Goal: Information Seeking & Learning: Learn about a topic

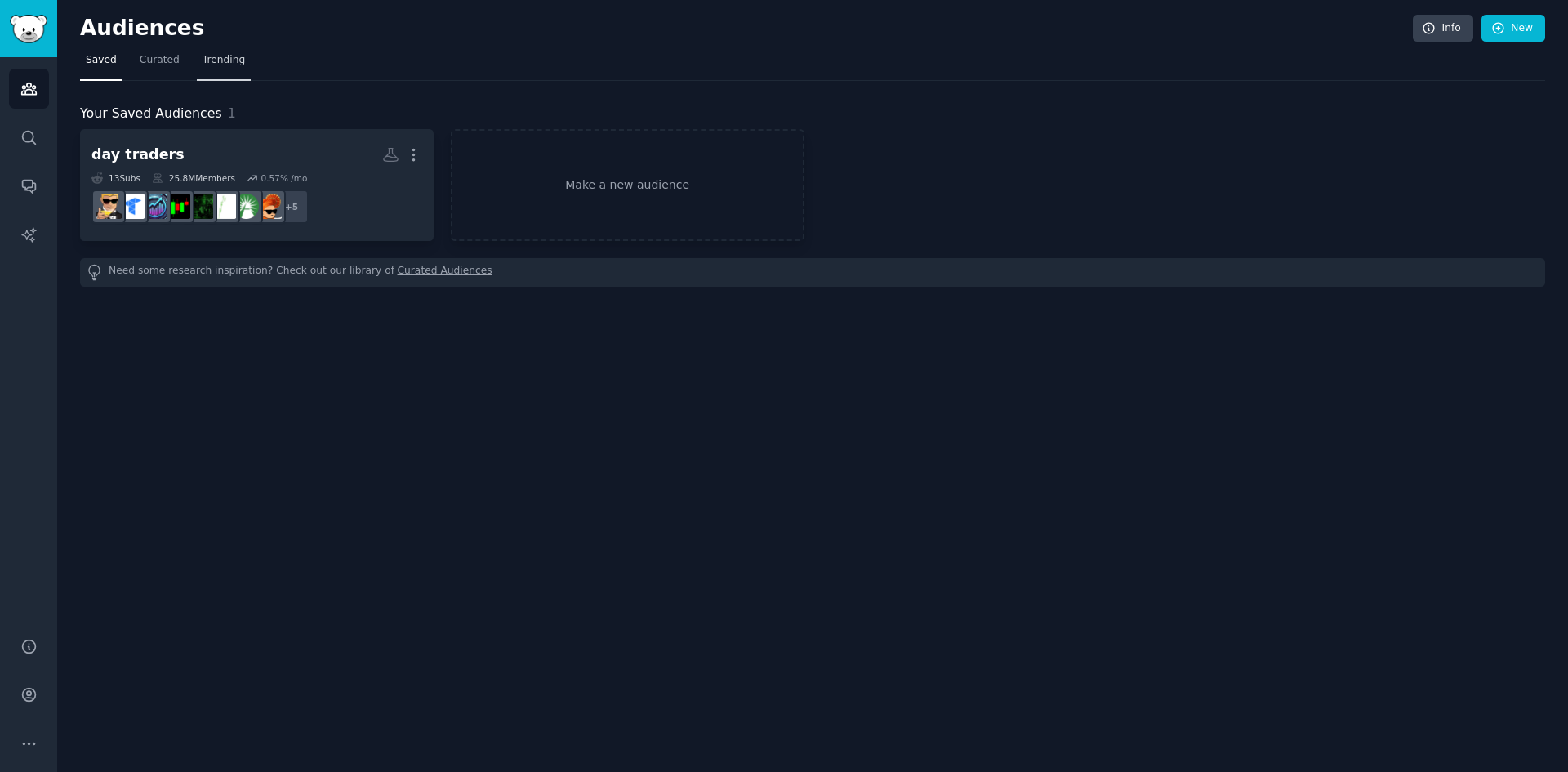
click at [223, 61] on span "Trending" at bounding box center [223, 60] width 42 height 14
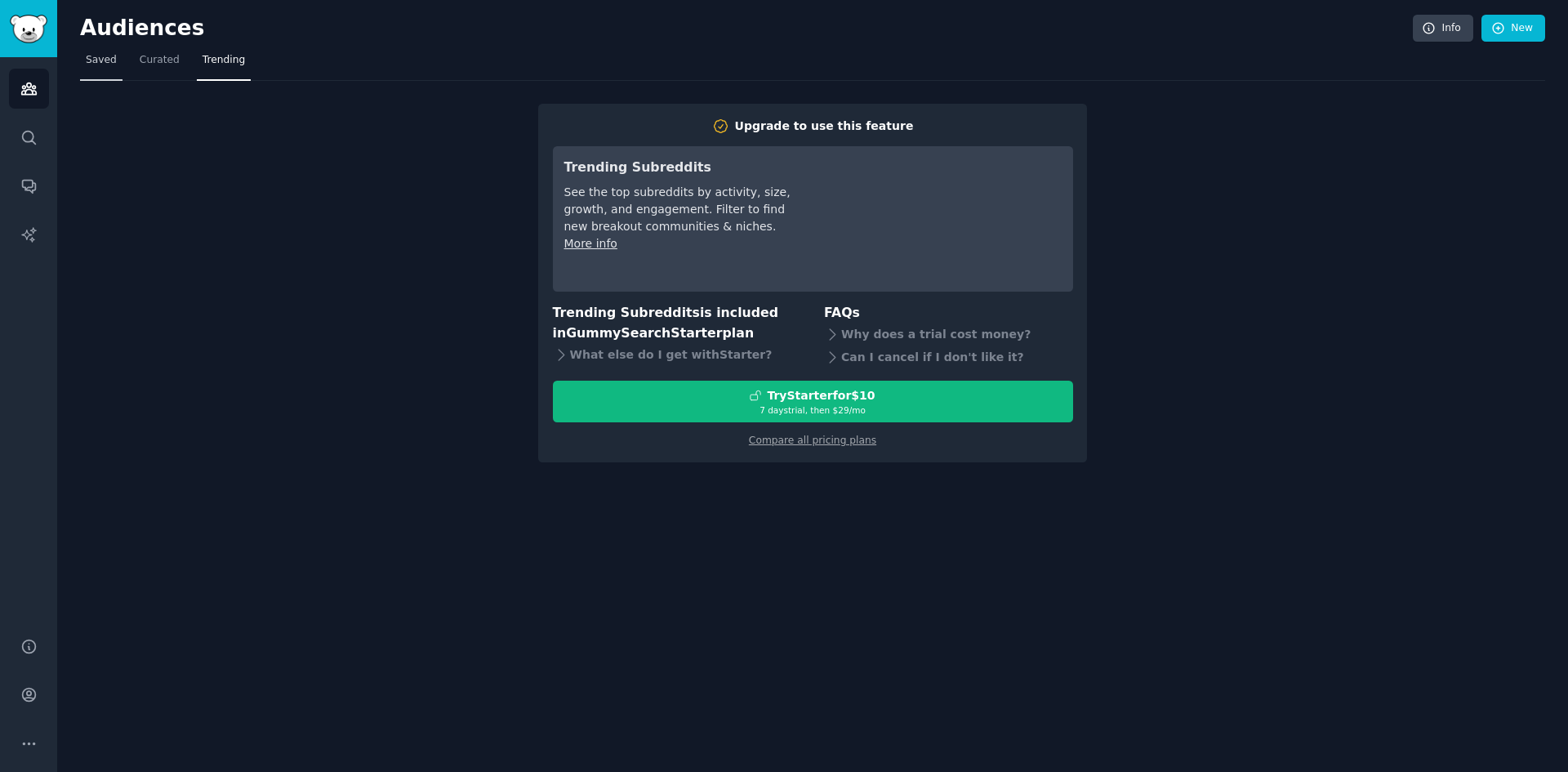
click at [85, 58] on link "Saved" at bounding box center [101, 64] width 42 height 33
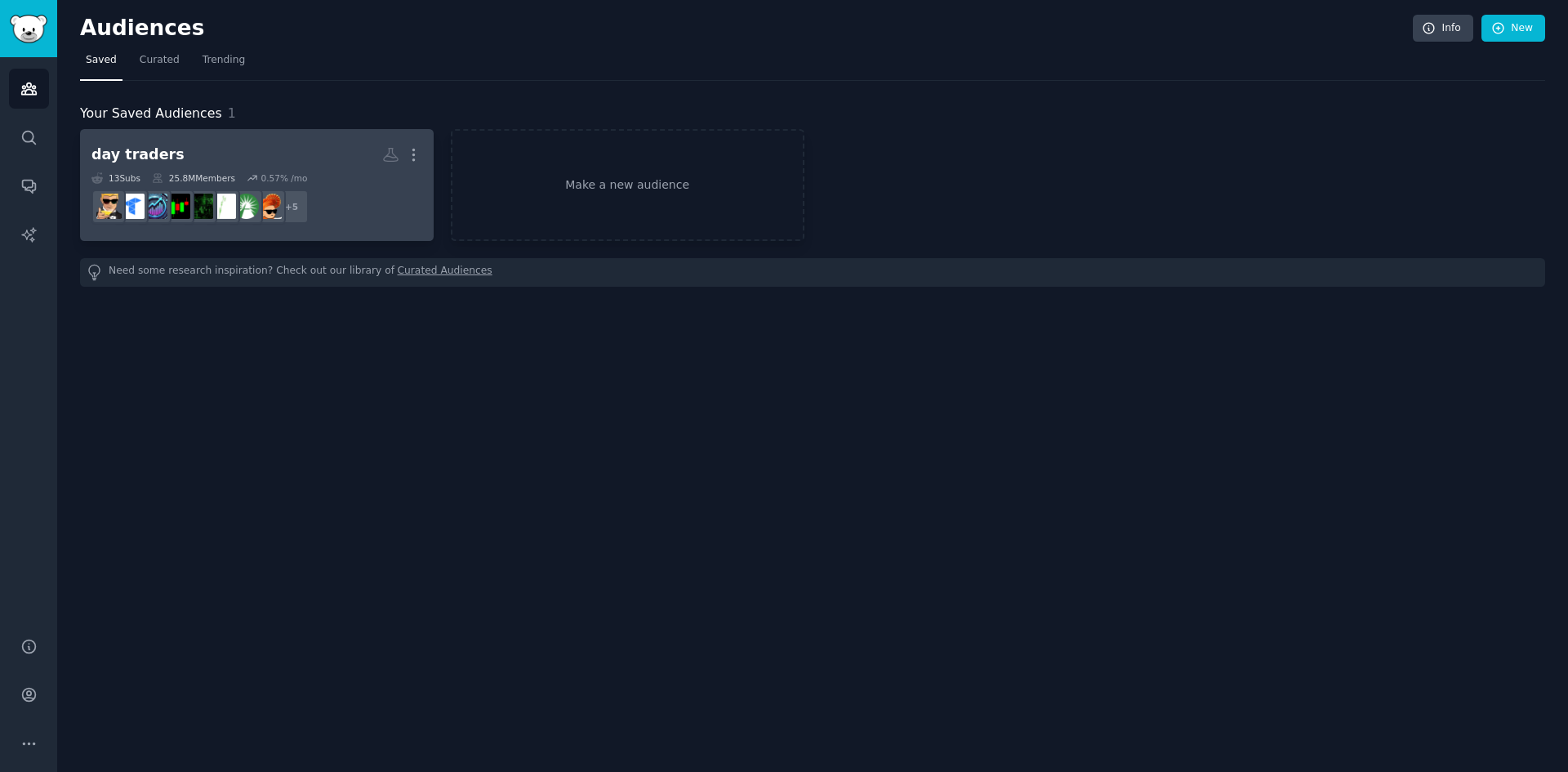
click at [297, 138] on link "day traders More 13 Sub s 25.8M Members 0.57 % /mo + 5" at bounding box center [256, 184] width 354 height 112
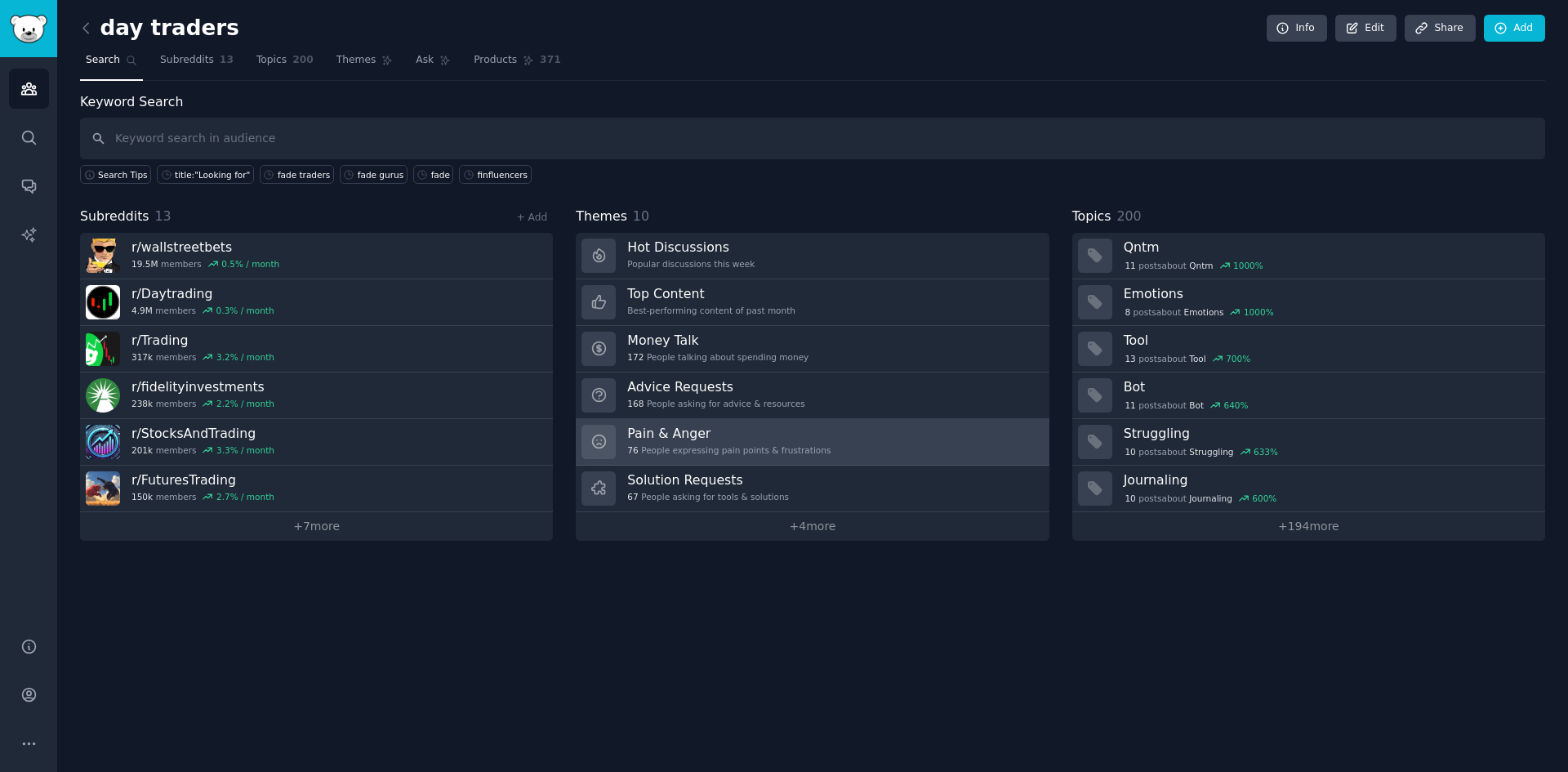
click at [779, 444] on div "76 People expressing pain points & frustrations" at bounding box center [729, 450] width 203 height 12
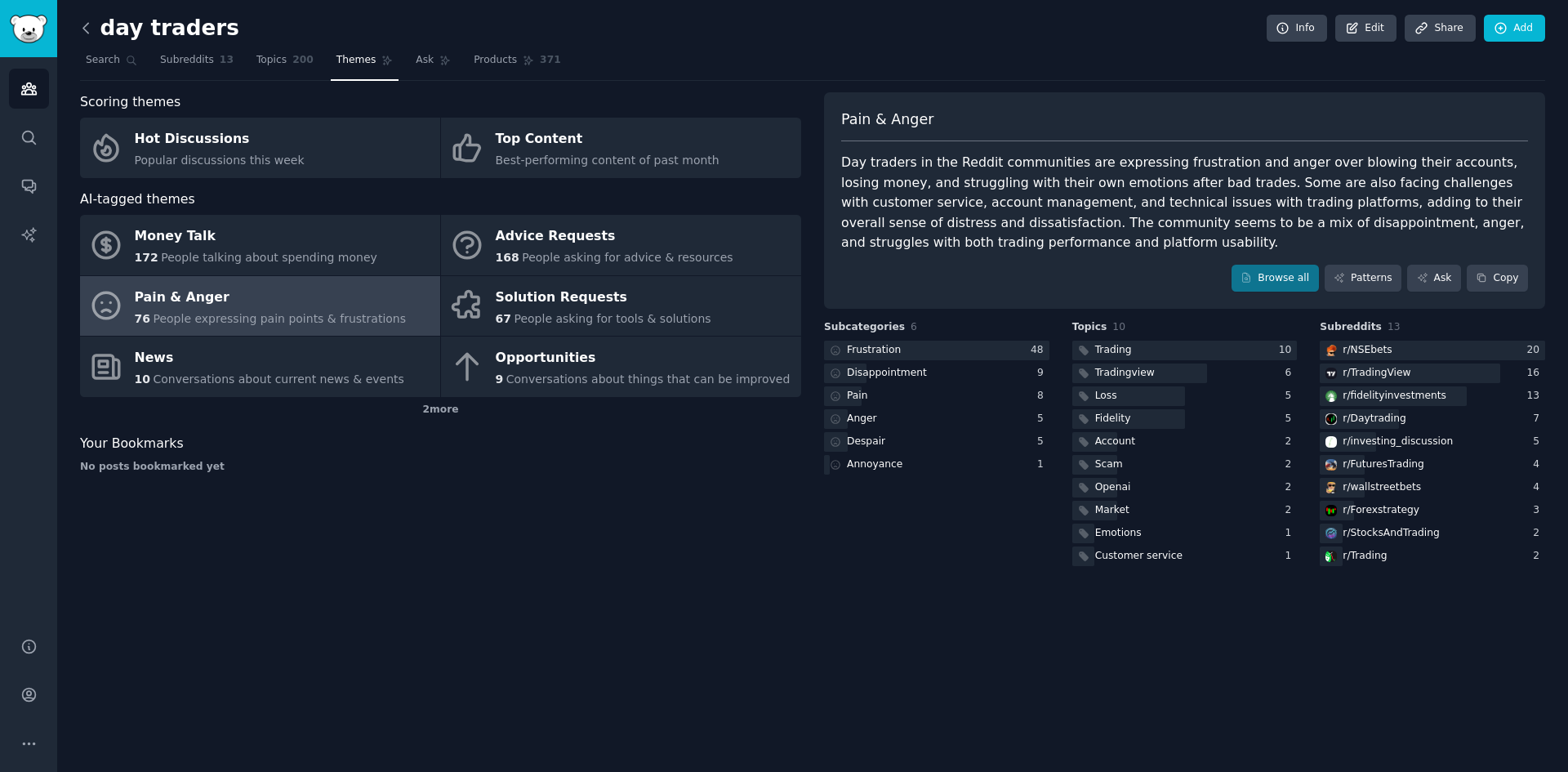
click at [81, 29] on icon at bounding box center [85, 28] width 17 height 17
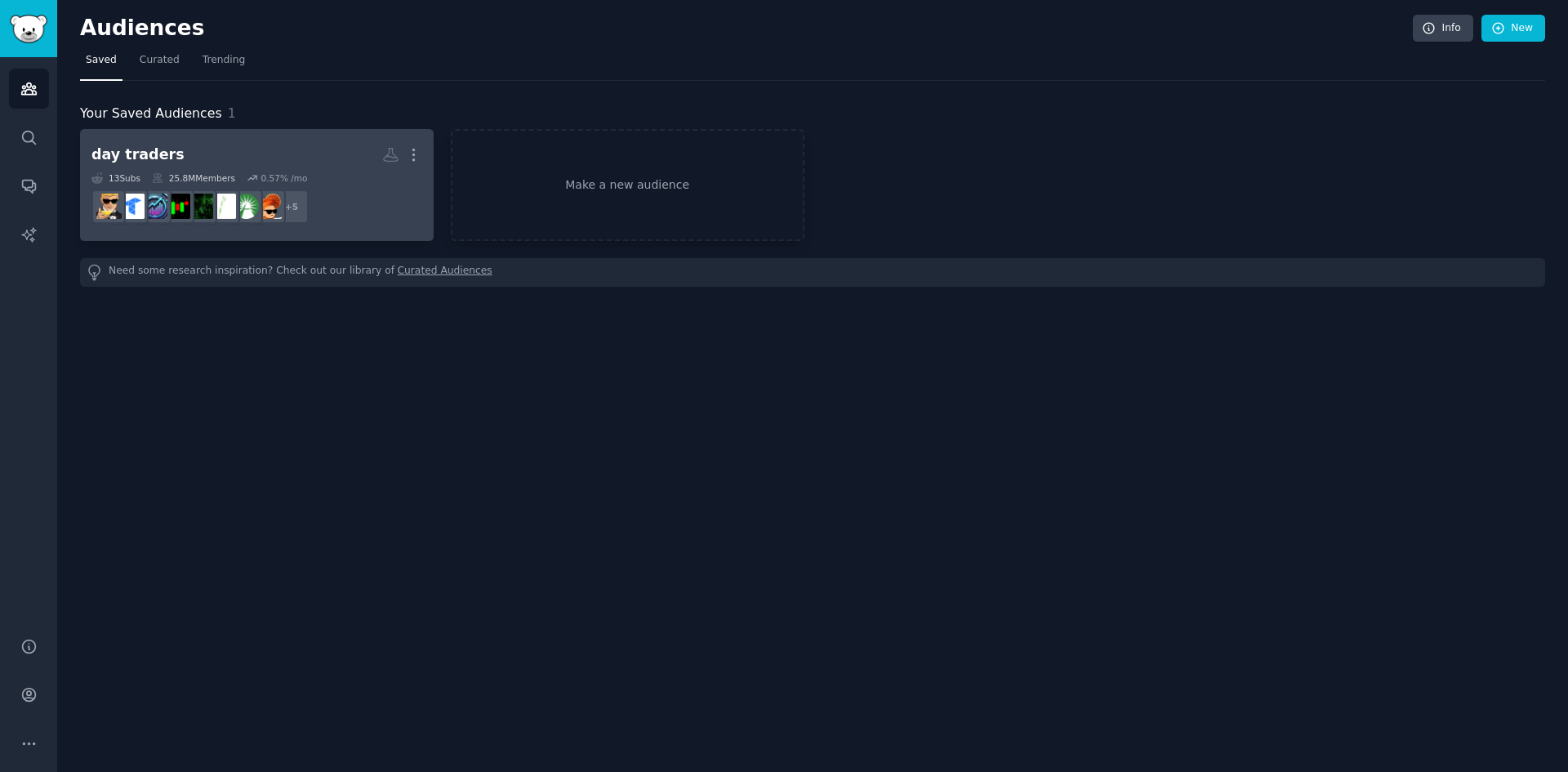
click at [348, 149] on h2 "day traders More" at bounding box center [257, 155] width 331 height 29
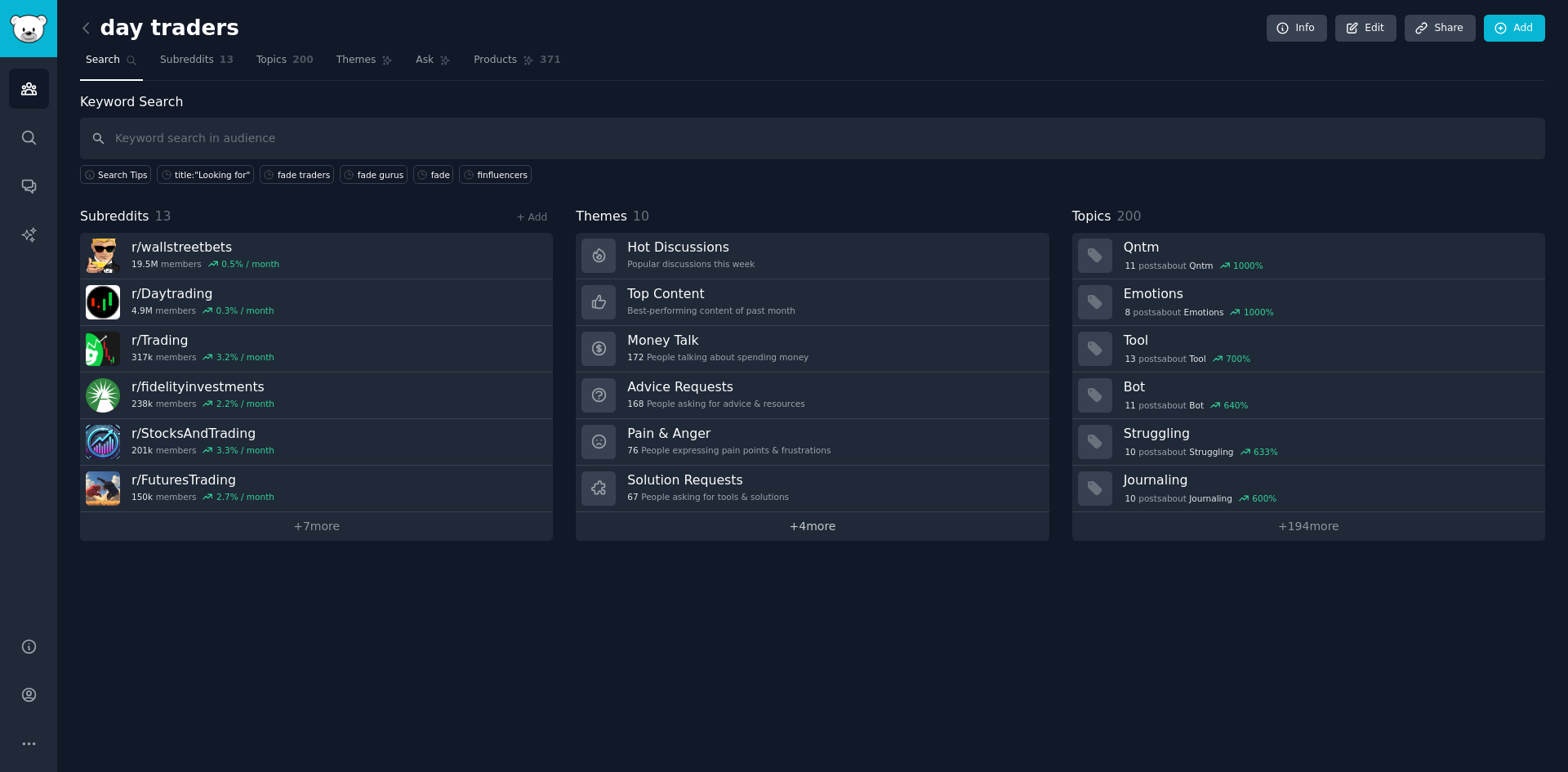
click at [813, 527] on link "+ 4 more" at bounding box center [812, 526] width 473 height 29
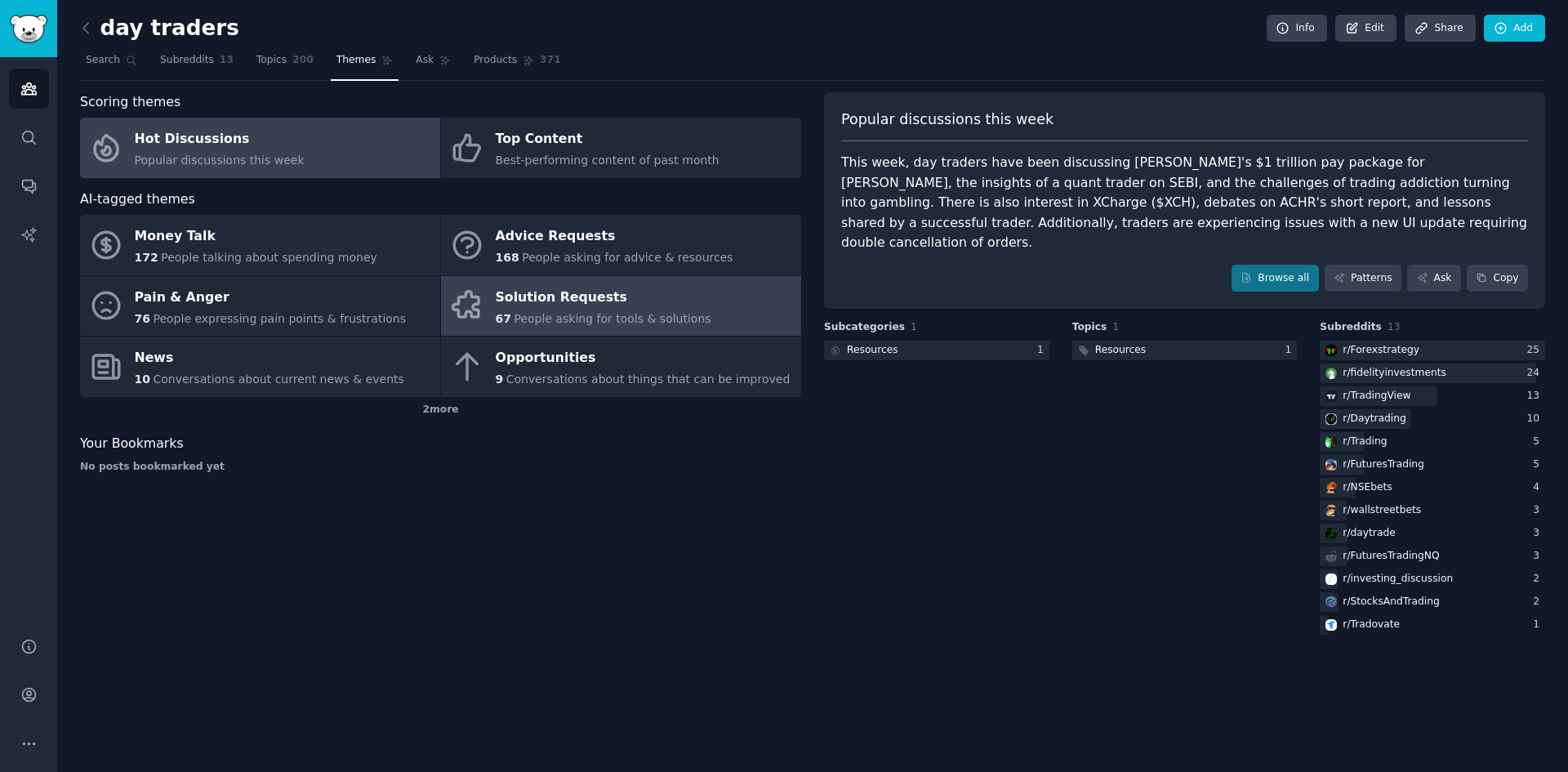
click at [543, 315] on span "People asking for tools & solutions" at bounding box center [612, 319] width 197 height 13
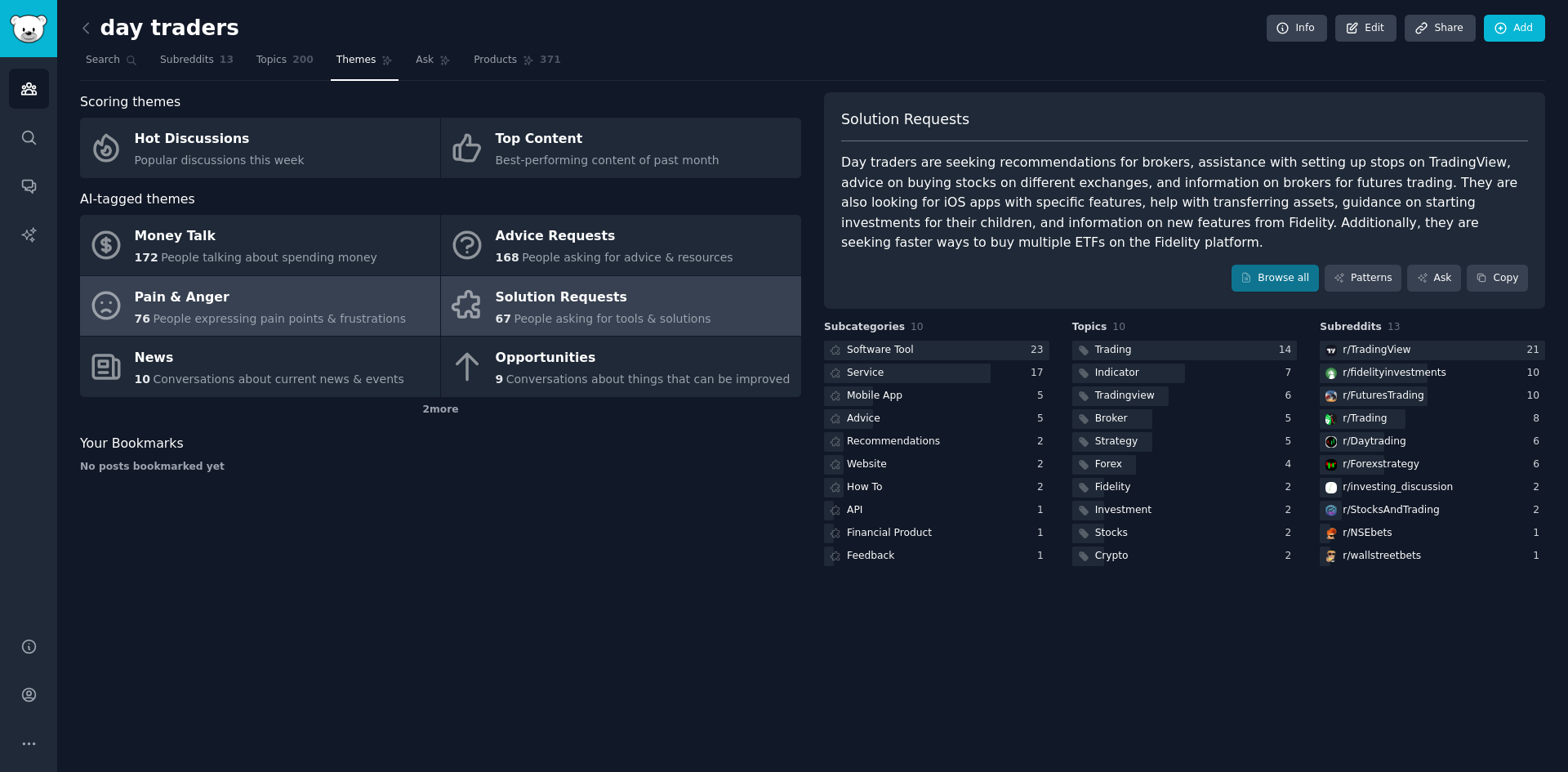
click at [243, 328] on link "Pain & Anger 76 People expressing pain points & frustrations" at bounding box center [260, 306] width 360 height 60
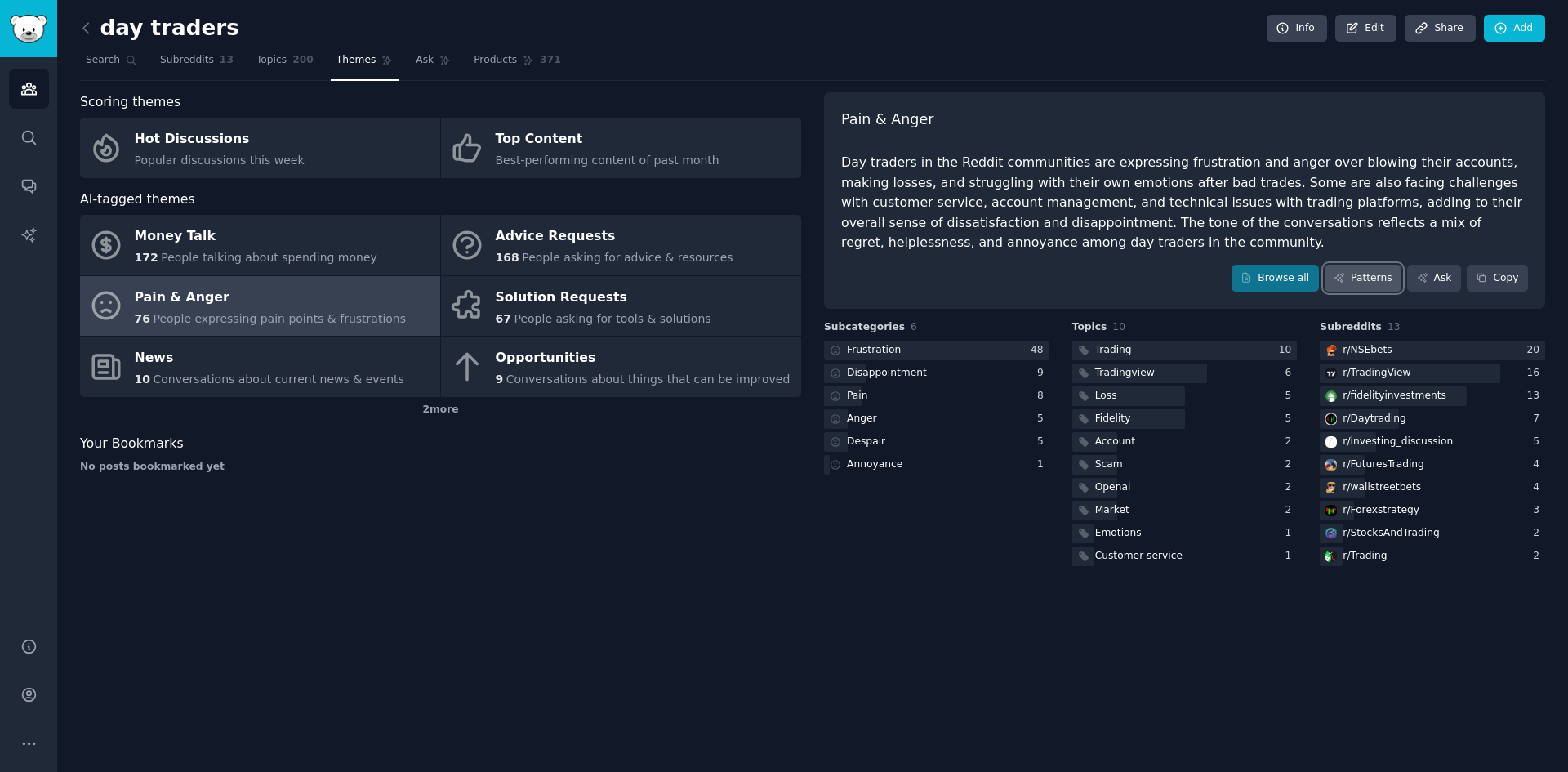
click at [1369, 280] on link "Patterns" at bounding box center [1363, 278] width 76 height 28
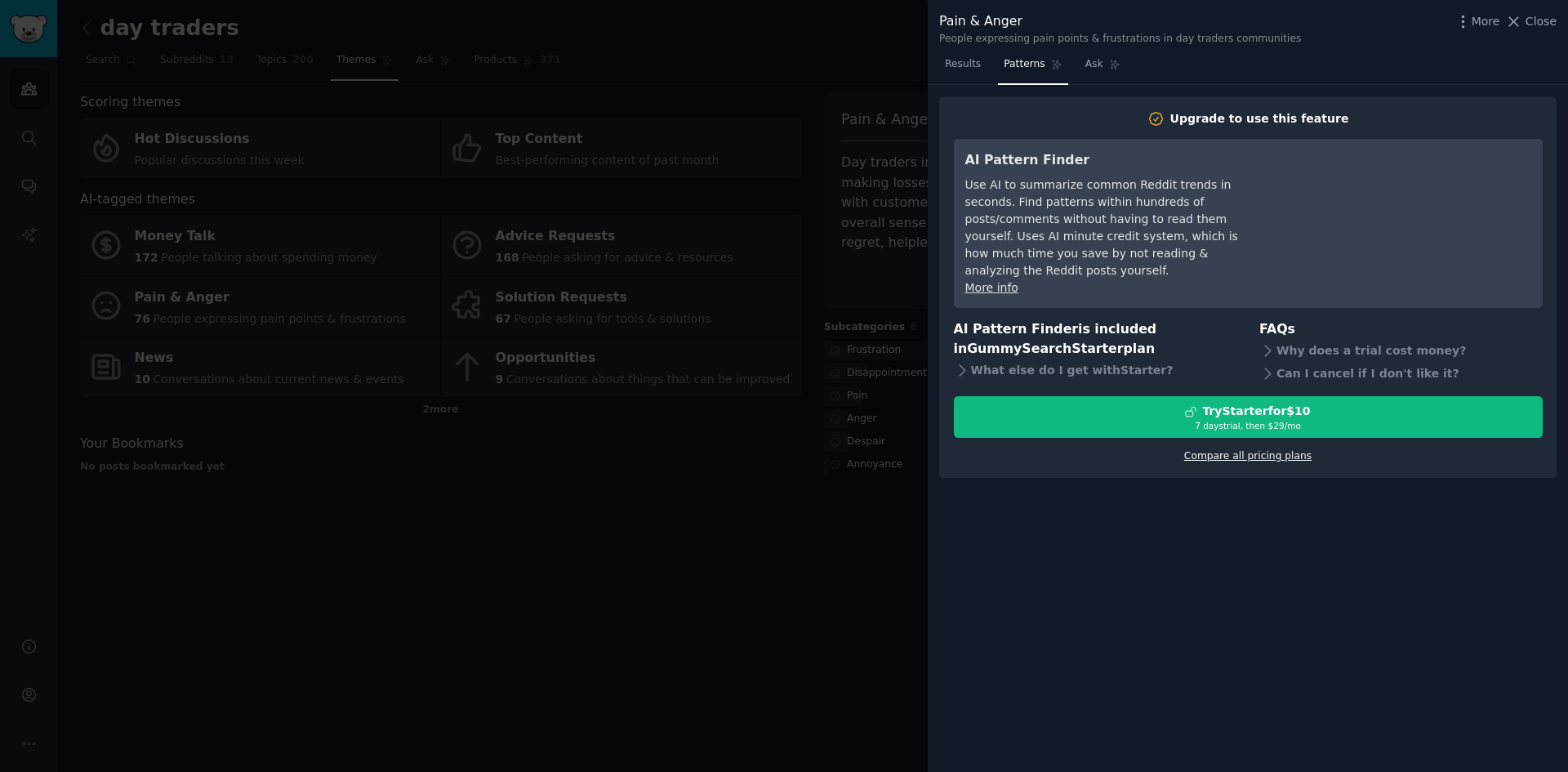
click at [1270, 450] on link "Compare all pricing plans" at bounding box center [1249, 455] width 128 height 12
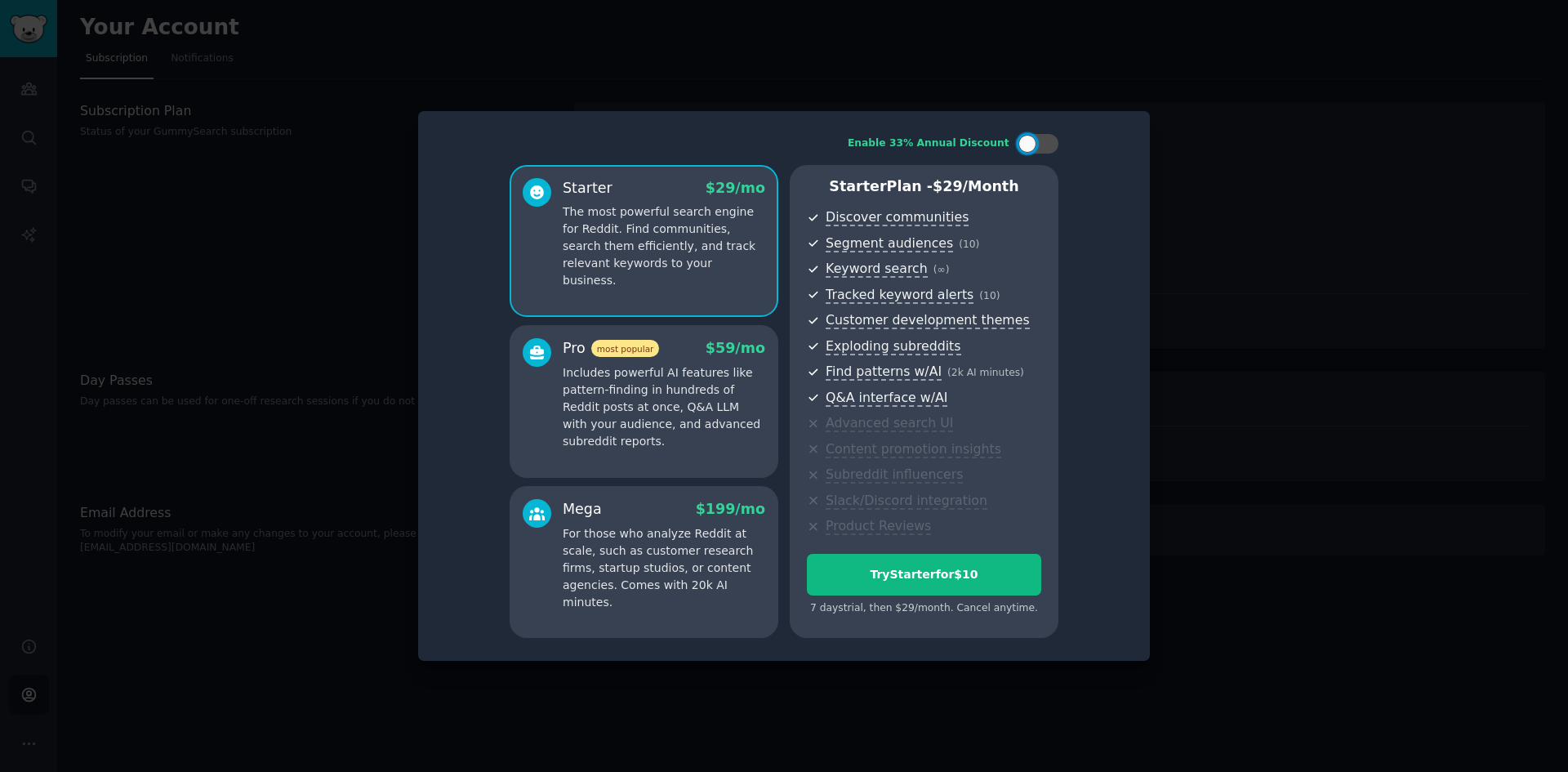
click at [679, 384] on p "Includes powerful AI features like pattern-finding in hundreds of Reddit posts …" at bounding box center [664, 407] width 202 height 85
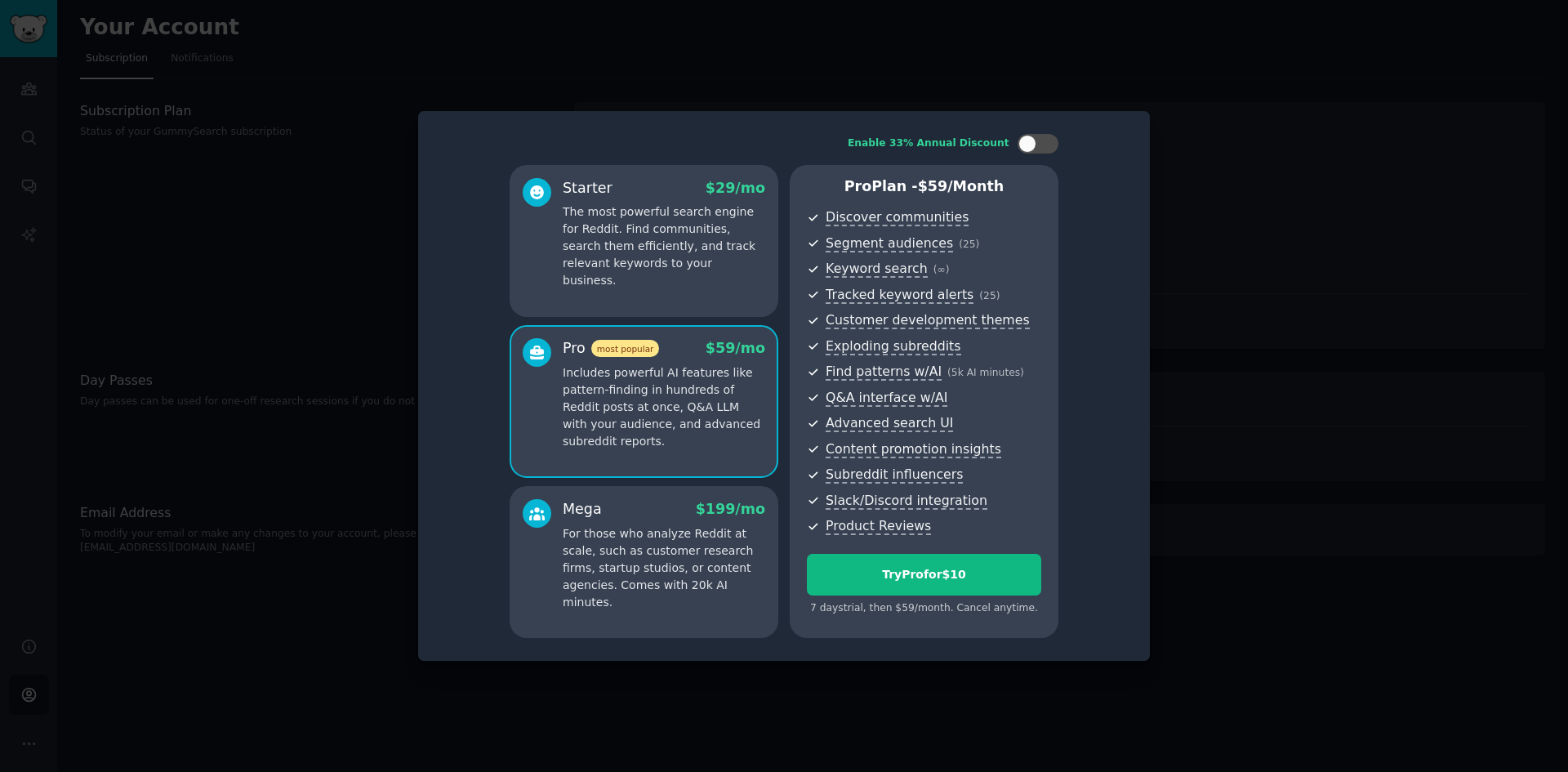
click at [669, 495] on div "Mega $ 199 /mo For those who analyze Reddit at scale, such as customer research…" at bounding box center [644, 561] width 269 height 152
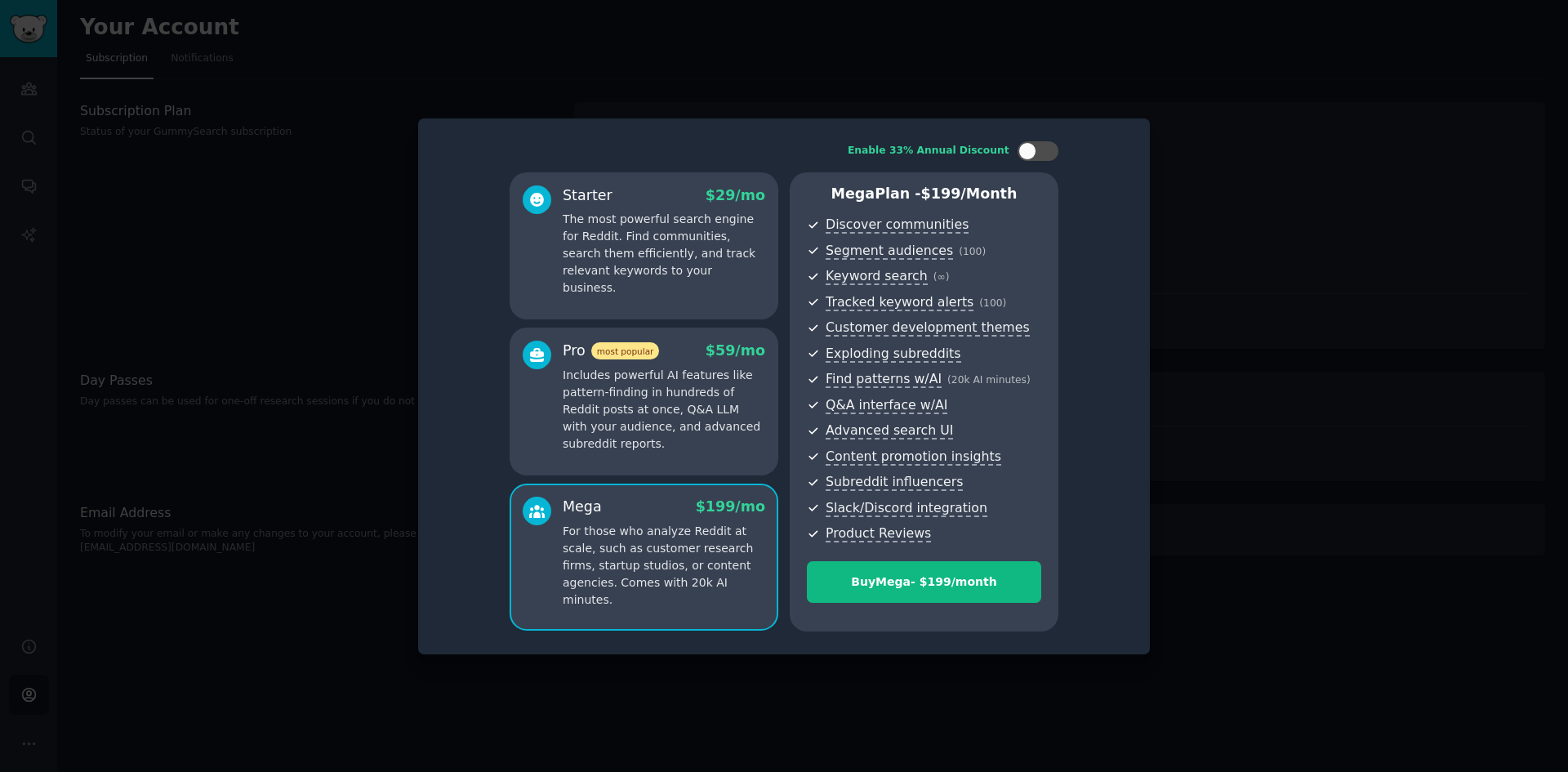
click at [668, 407] on p "Includes powerful AI features like pattern-finding in hundreds of Reddit posts …" at bounding box center [664, 409] width 202 height 85
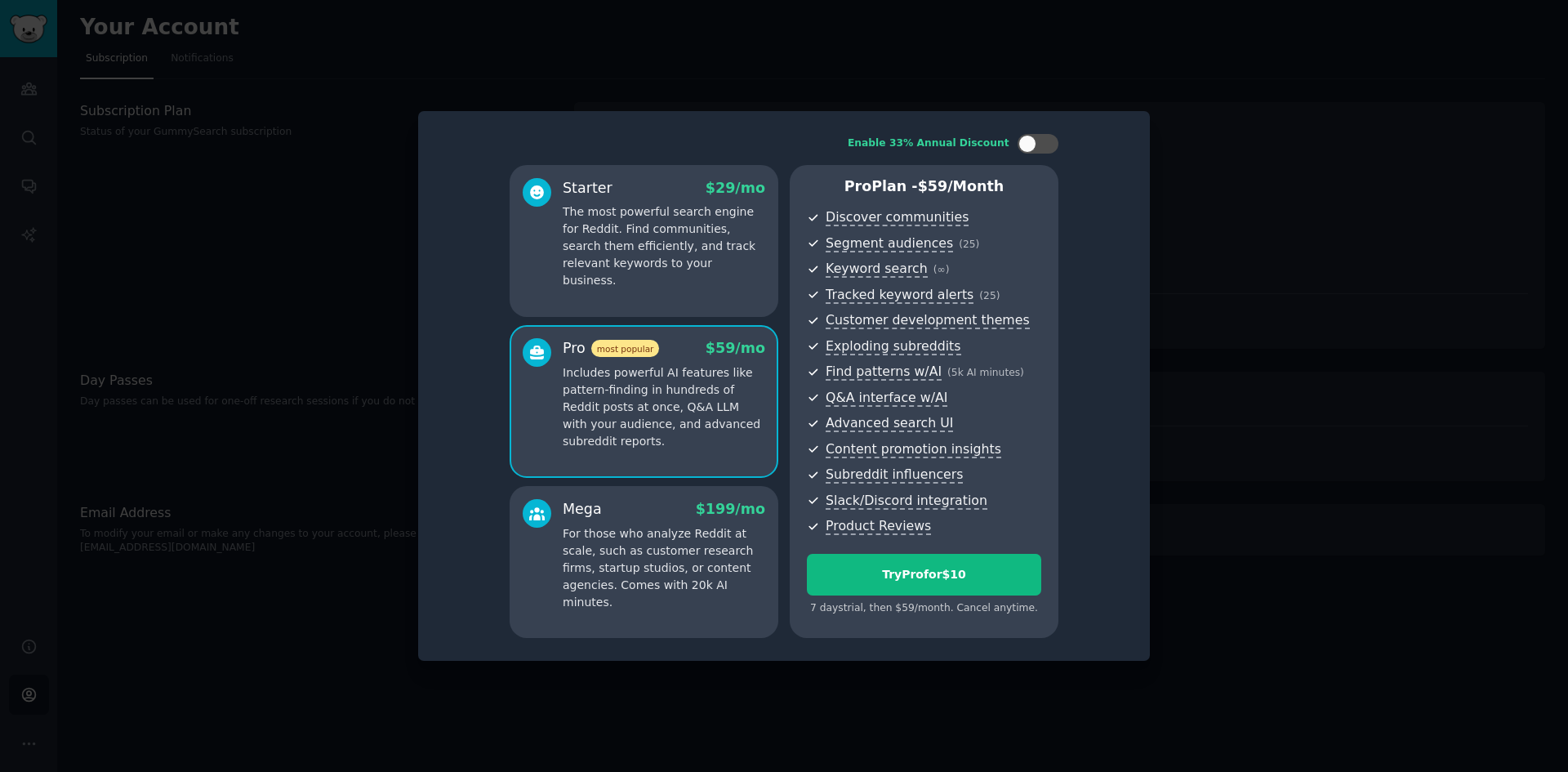
click at [679, 267] on p "The most powerful search engine for Reddit. Find communities, search them effic…" at bounding box center [664, 246] width 202 height 85
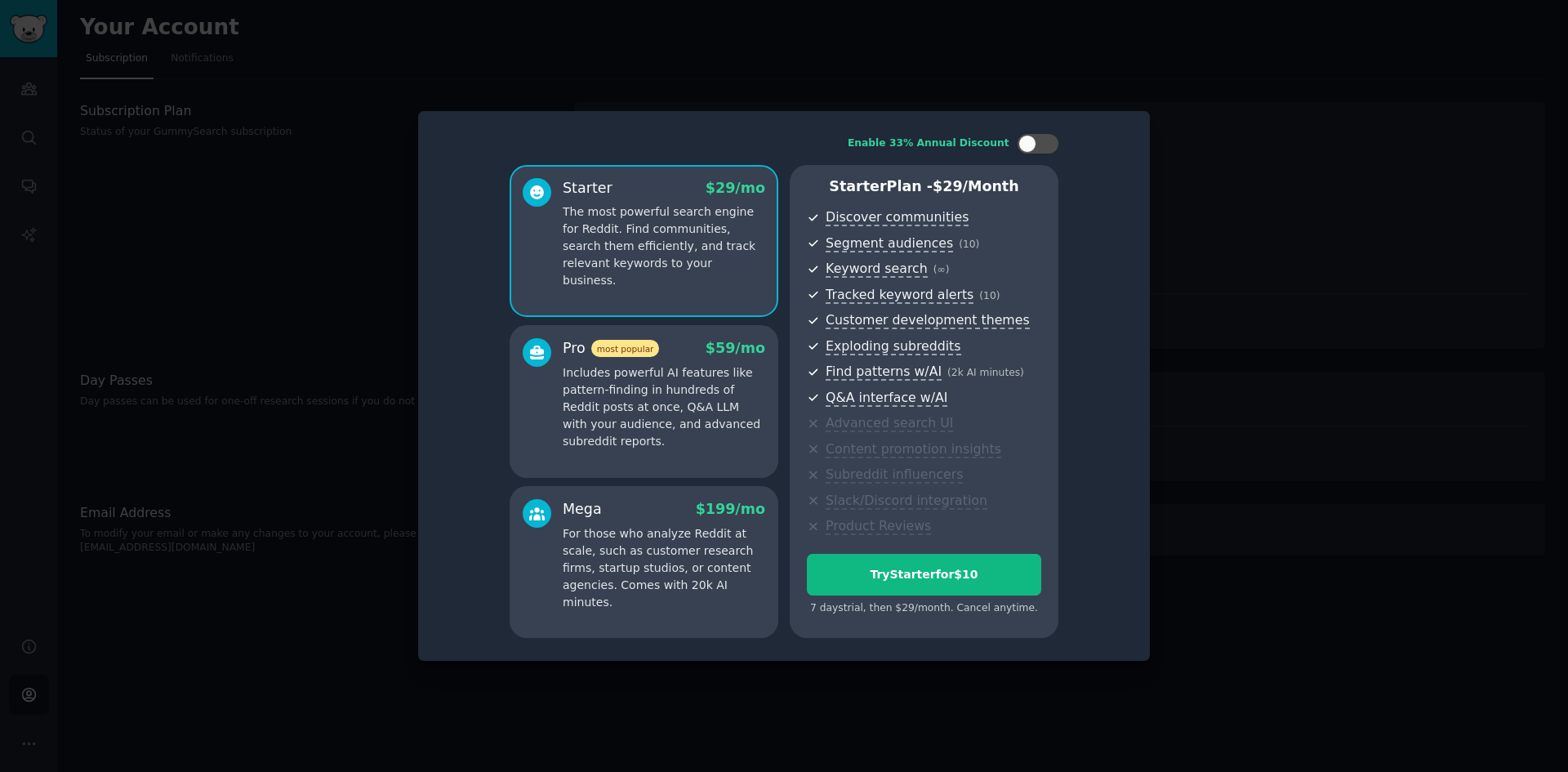
click at [1216, 293] on div at bounding box center [784, 386] width 1568 height 772
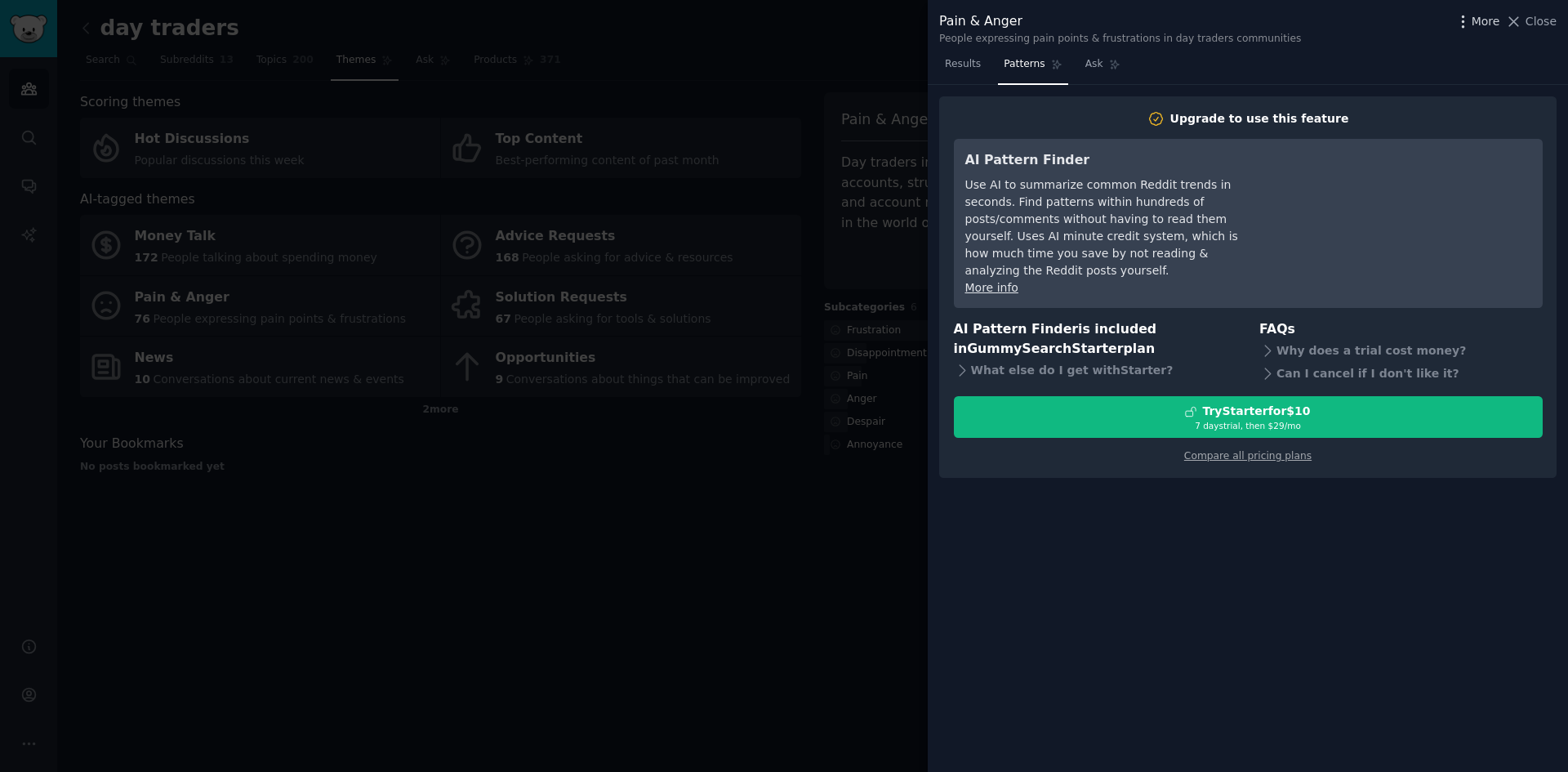
click at [1478, 14] on span "More" at bounding box center [1486, 22] width 29 height 17
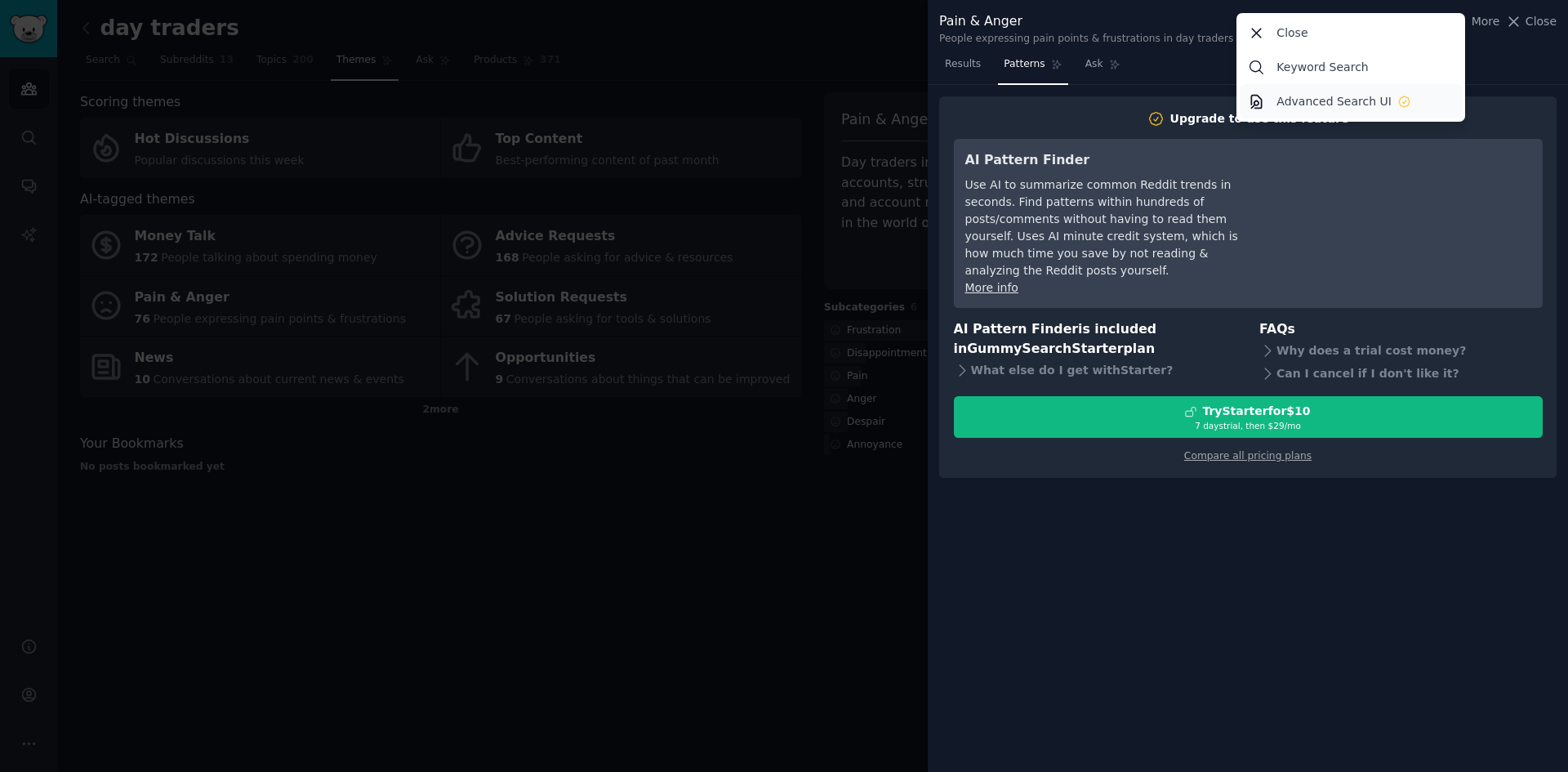
click at [1350, 103] on p "Advanced Search UI" at bounding box center [1334, 102] width 115 height 17
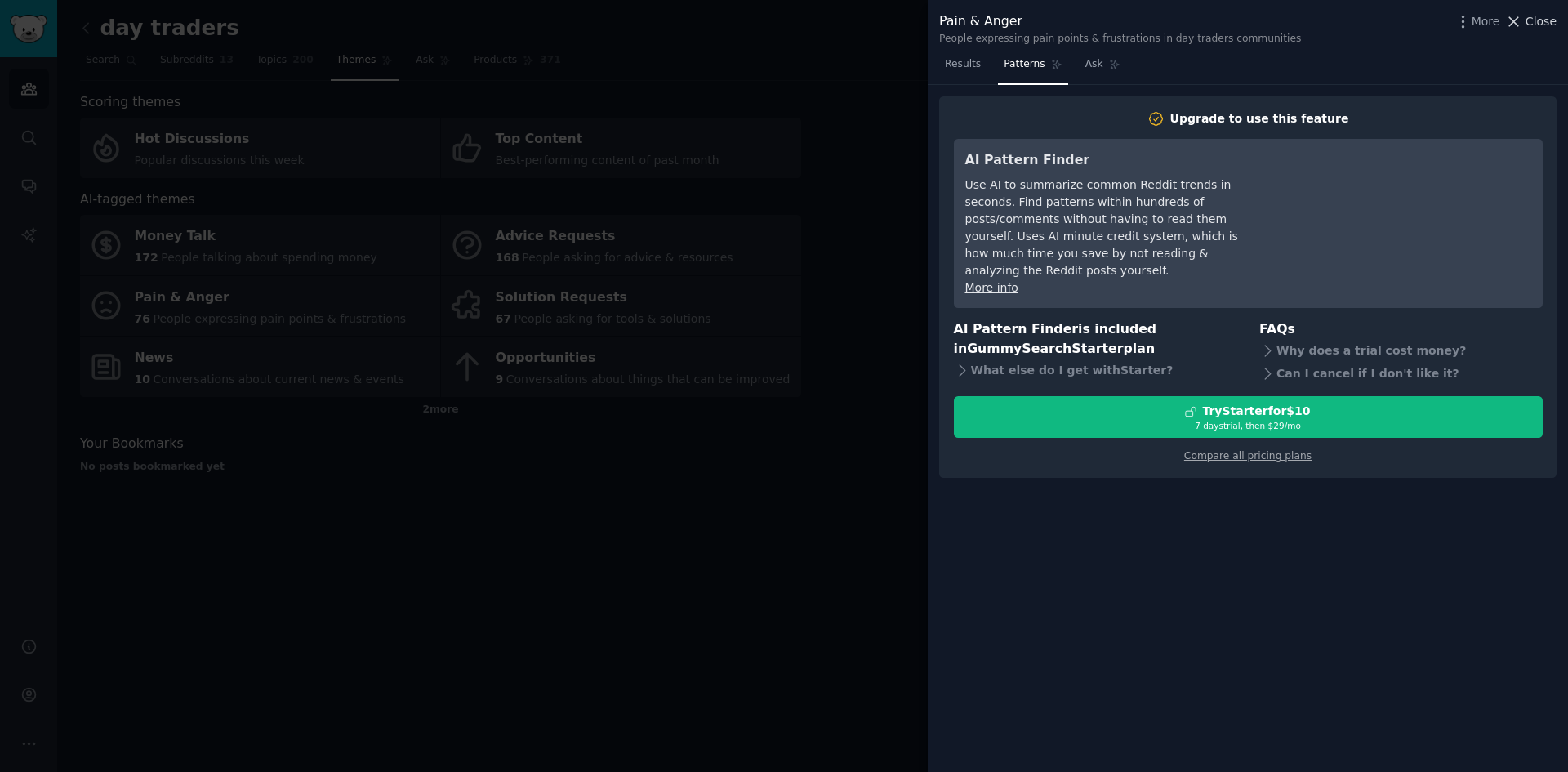
click at [1539, 16] on span "Close" at bounding box center [1541, 22] width 31 height 17
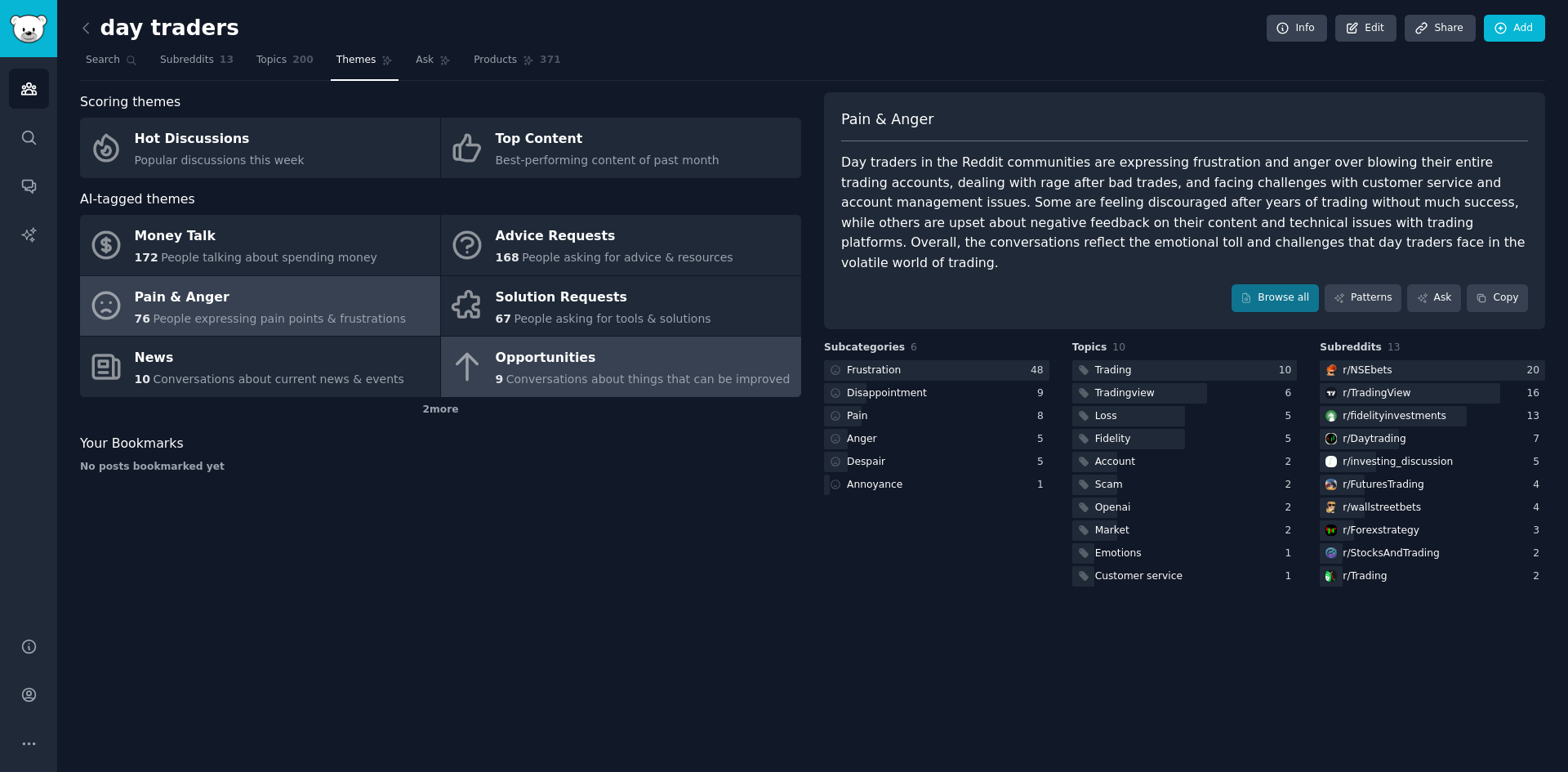
click at [537, 380] on span "Conversations about things that can be improved" at bounding box center [649, 379] width 284 height 13
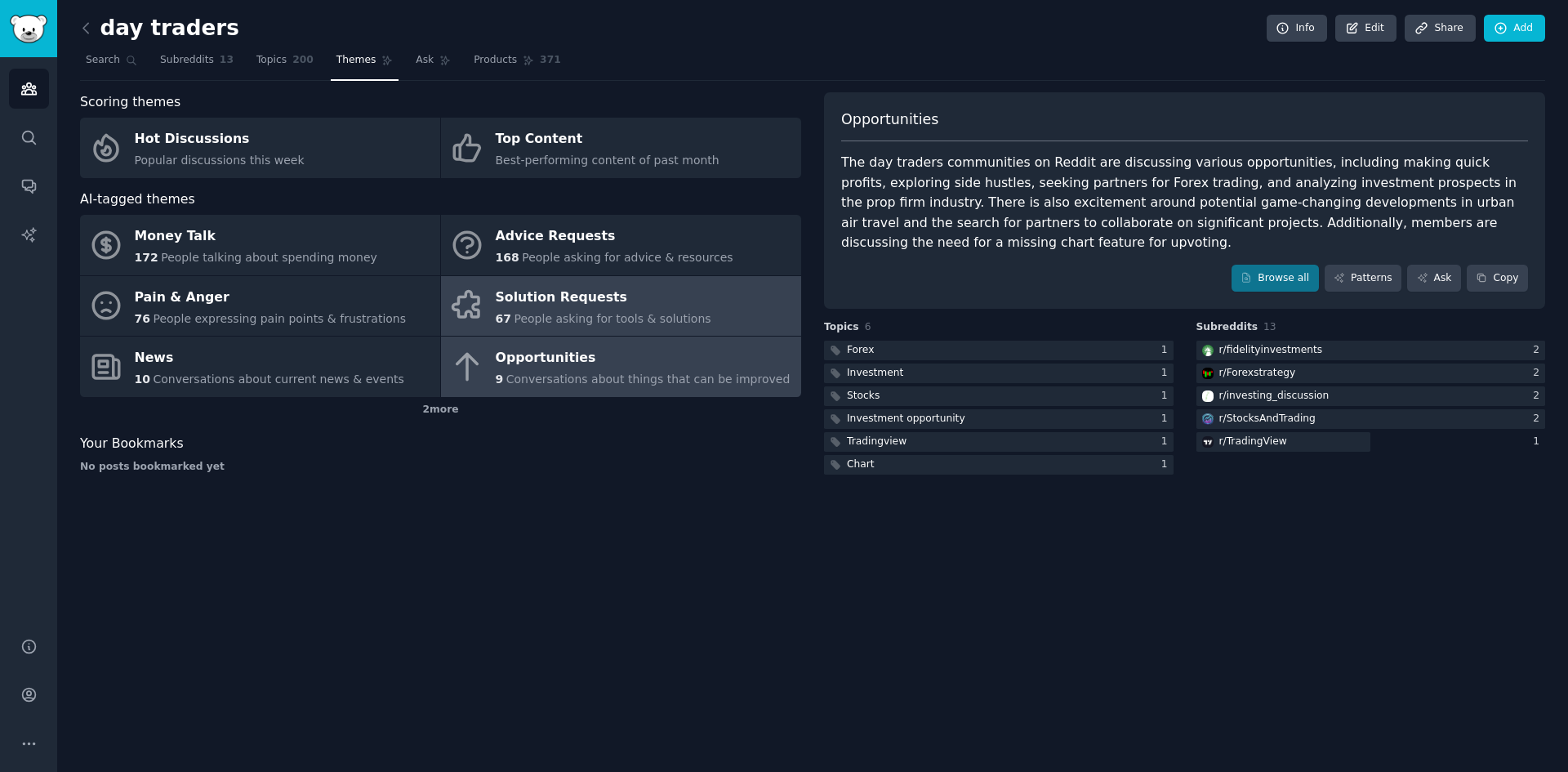
click at [575, 303] on div "Solution Requests" at bounding box center [604, 297] width 216 height 26
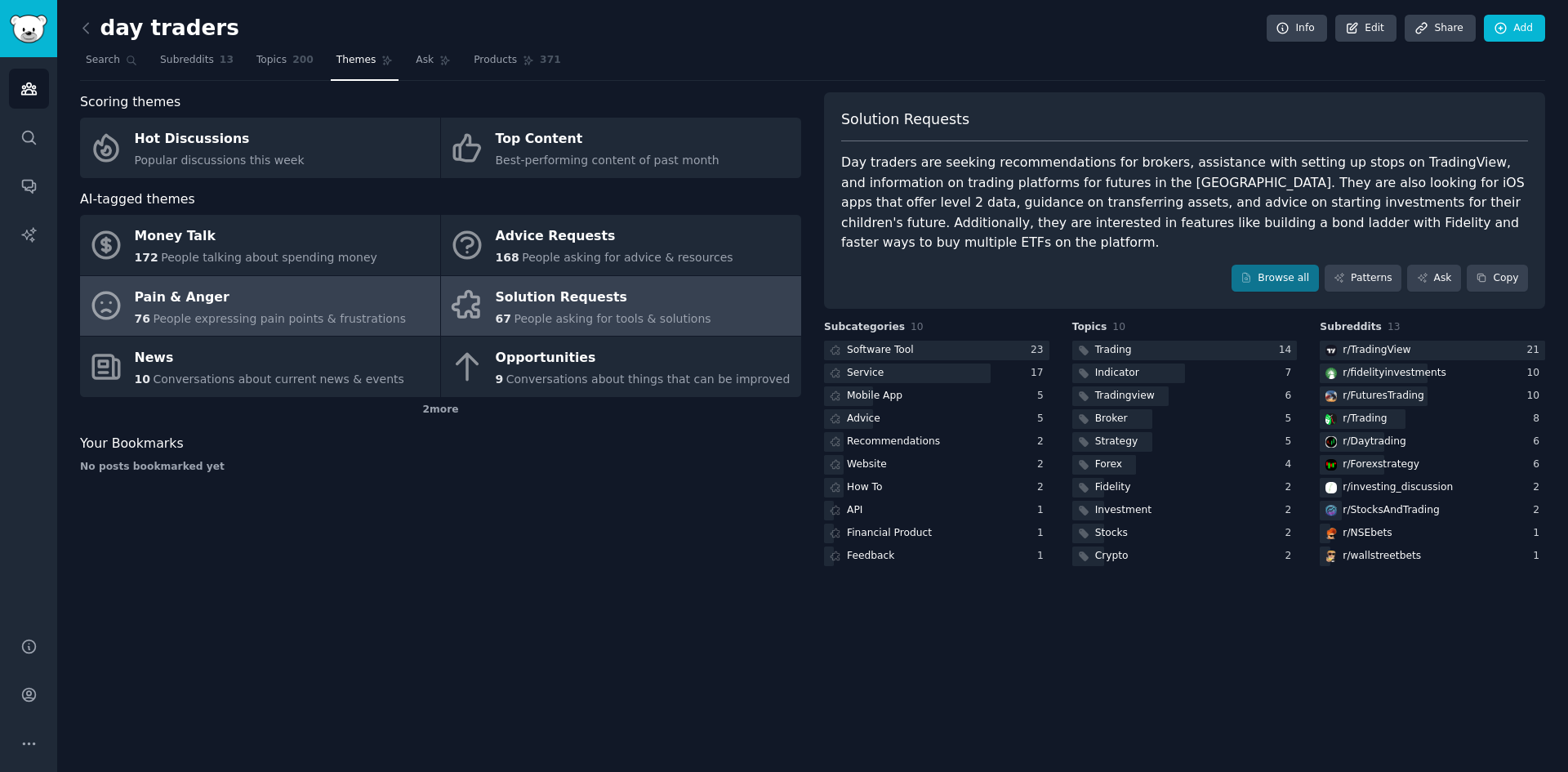
click at [340, 292] on div "Pain & Anger" at bounding box center [271, 297] width 272 height 26
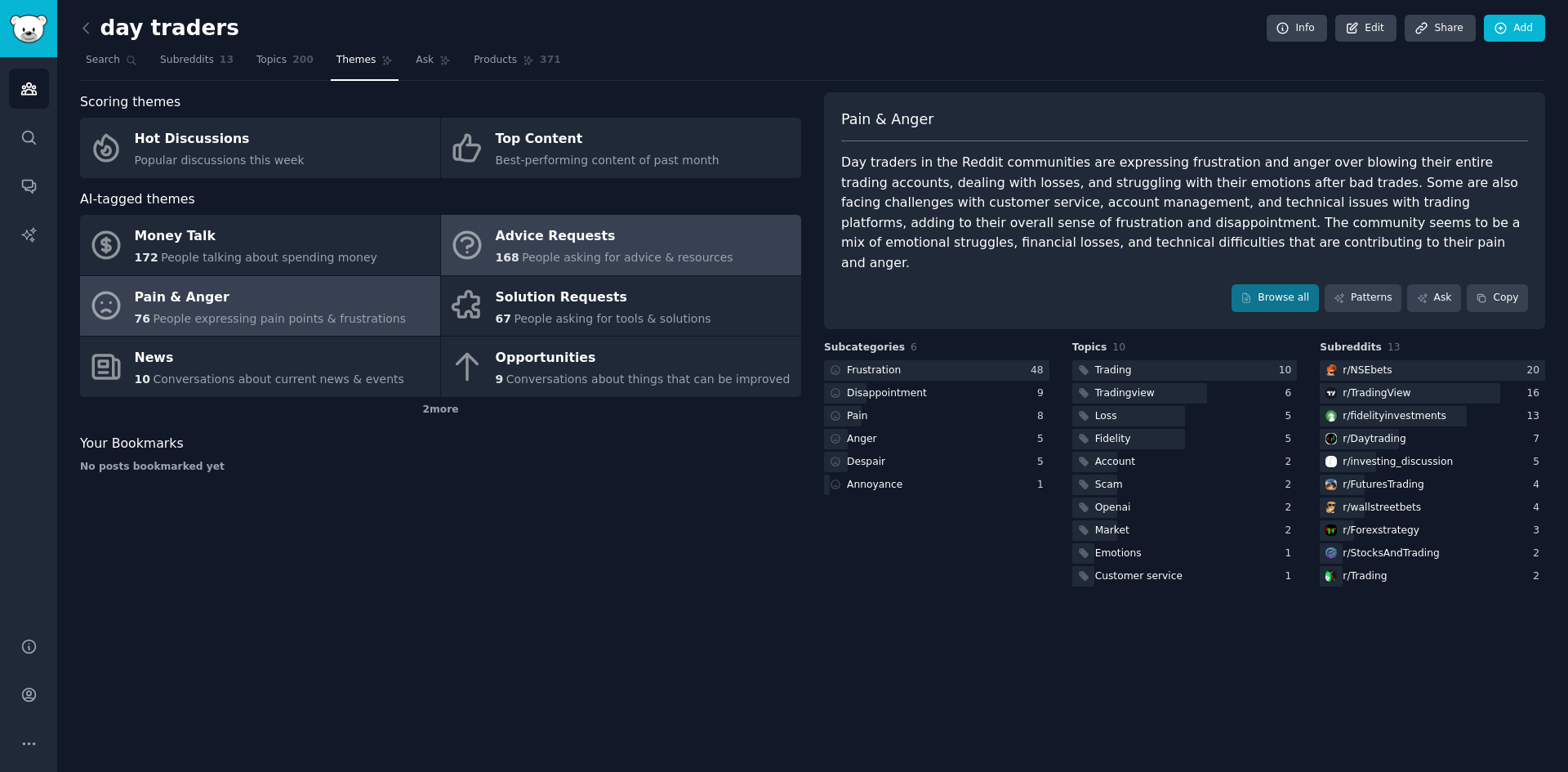
click at [470, 253] on icon at bounding box center [467, 245] width 34 height 34
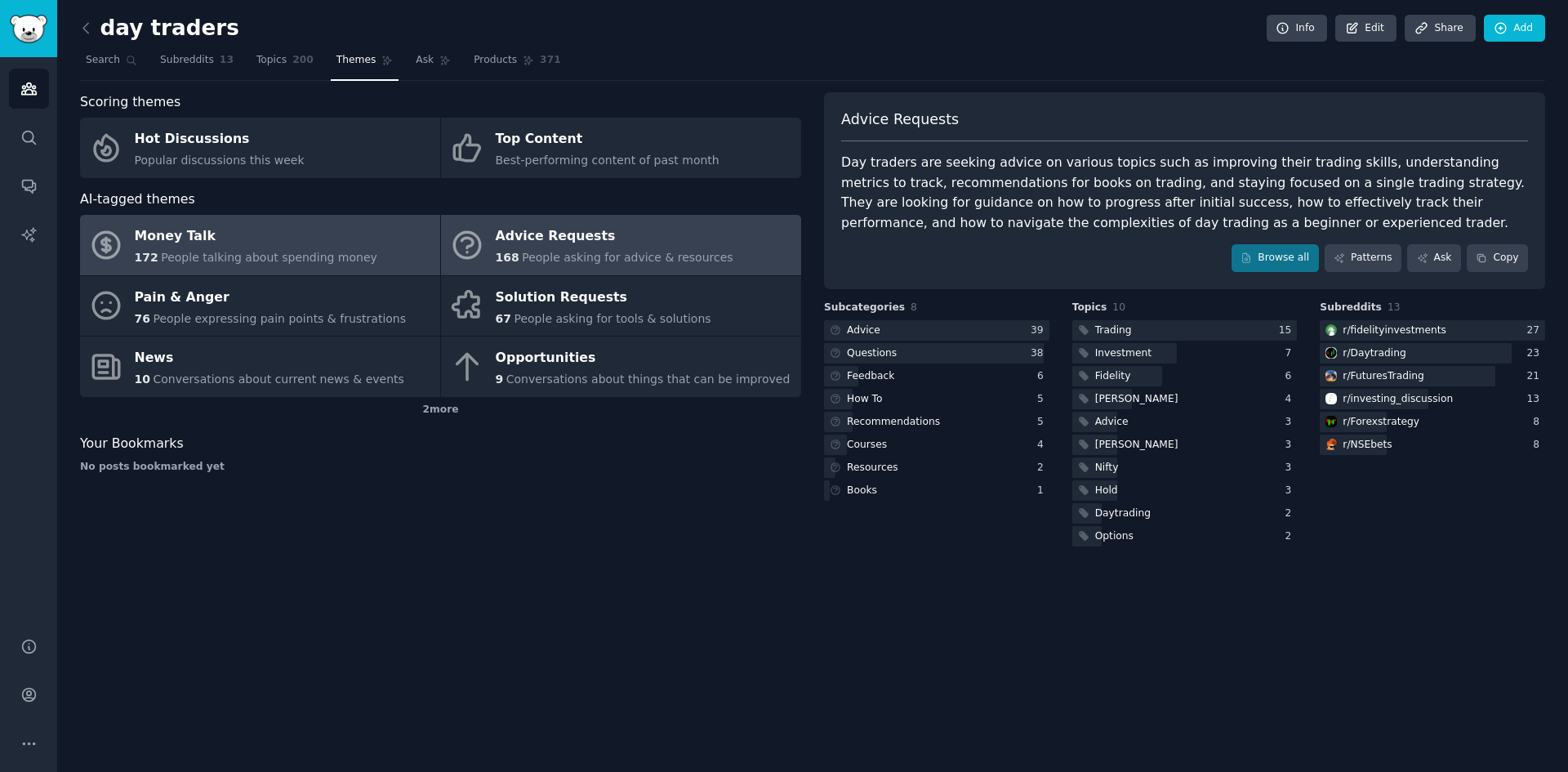
click at [344, 269] on link "Money Talk 172 People talking about spending money" at bounding box center [260, 245] width 360 height 60
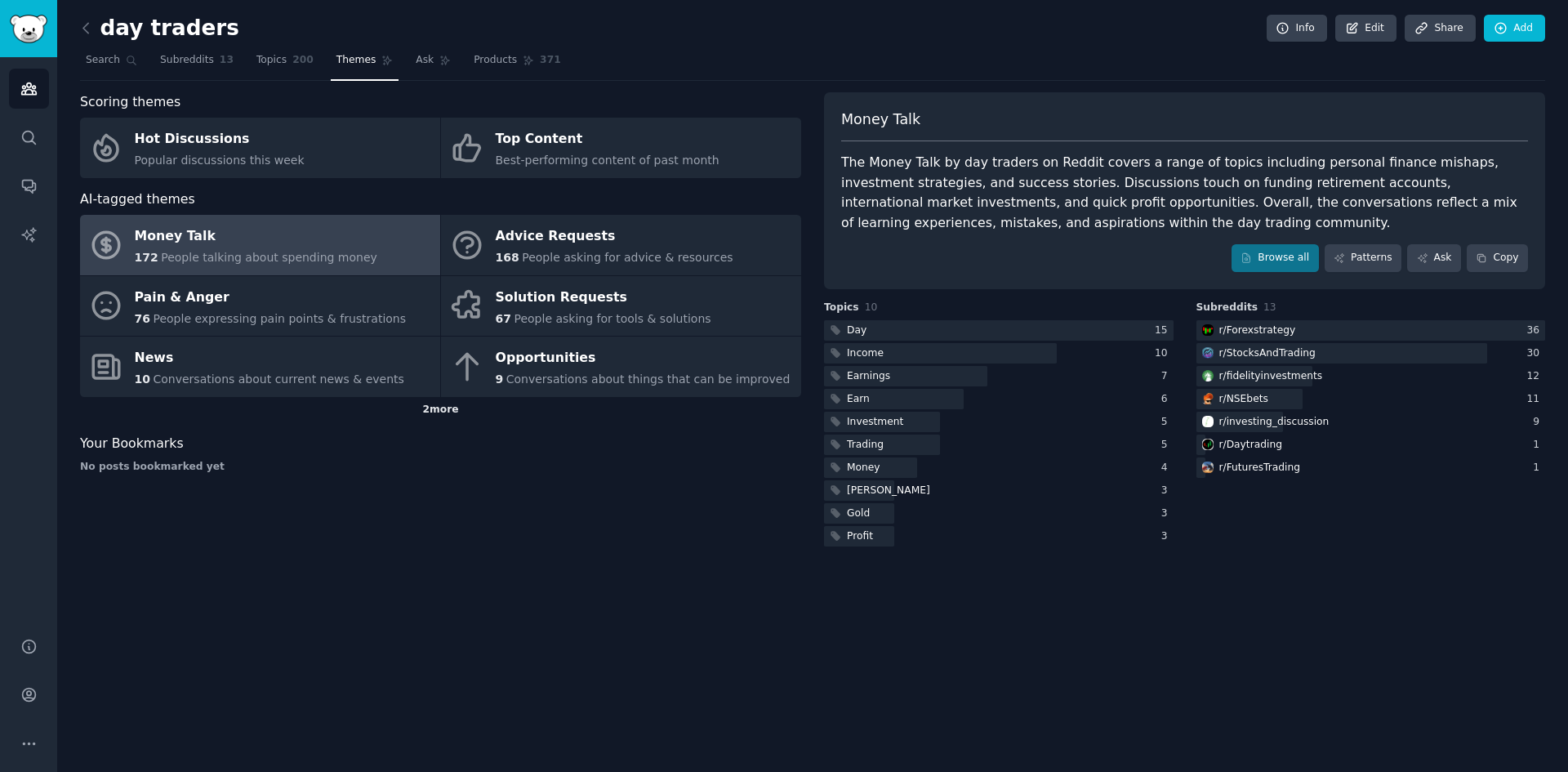
click at [435, 414] on div "2 more" at bounding box center [441, 409] width 721 height 26
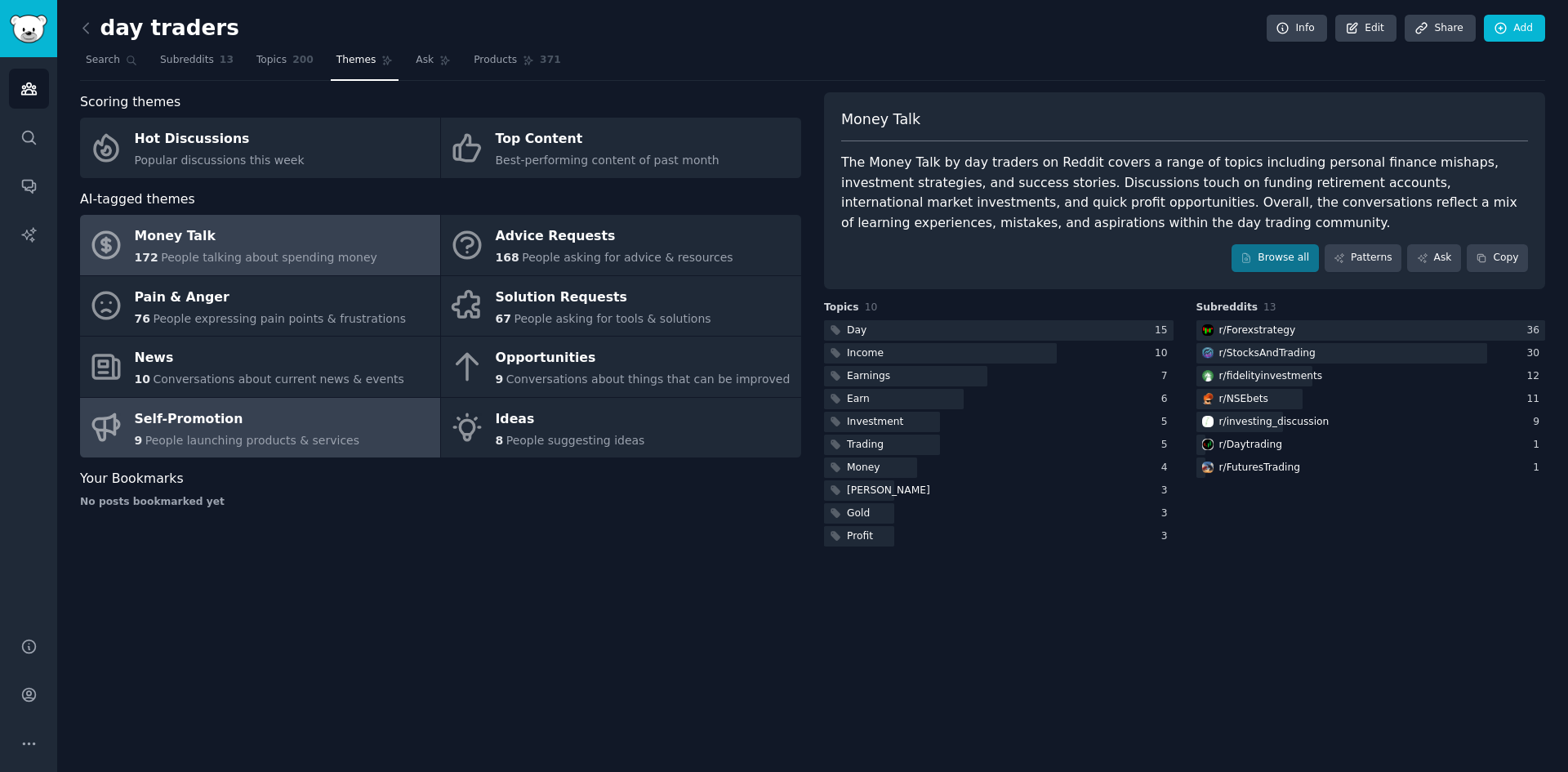
click at [271, 447] on span "People launching products & services" at bounding box center [253, 440] width 214 height 13
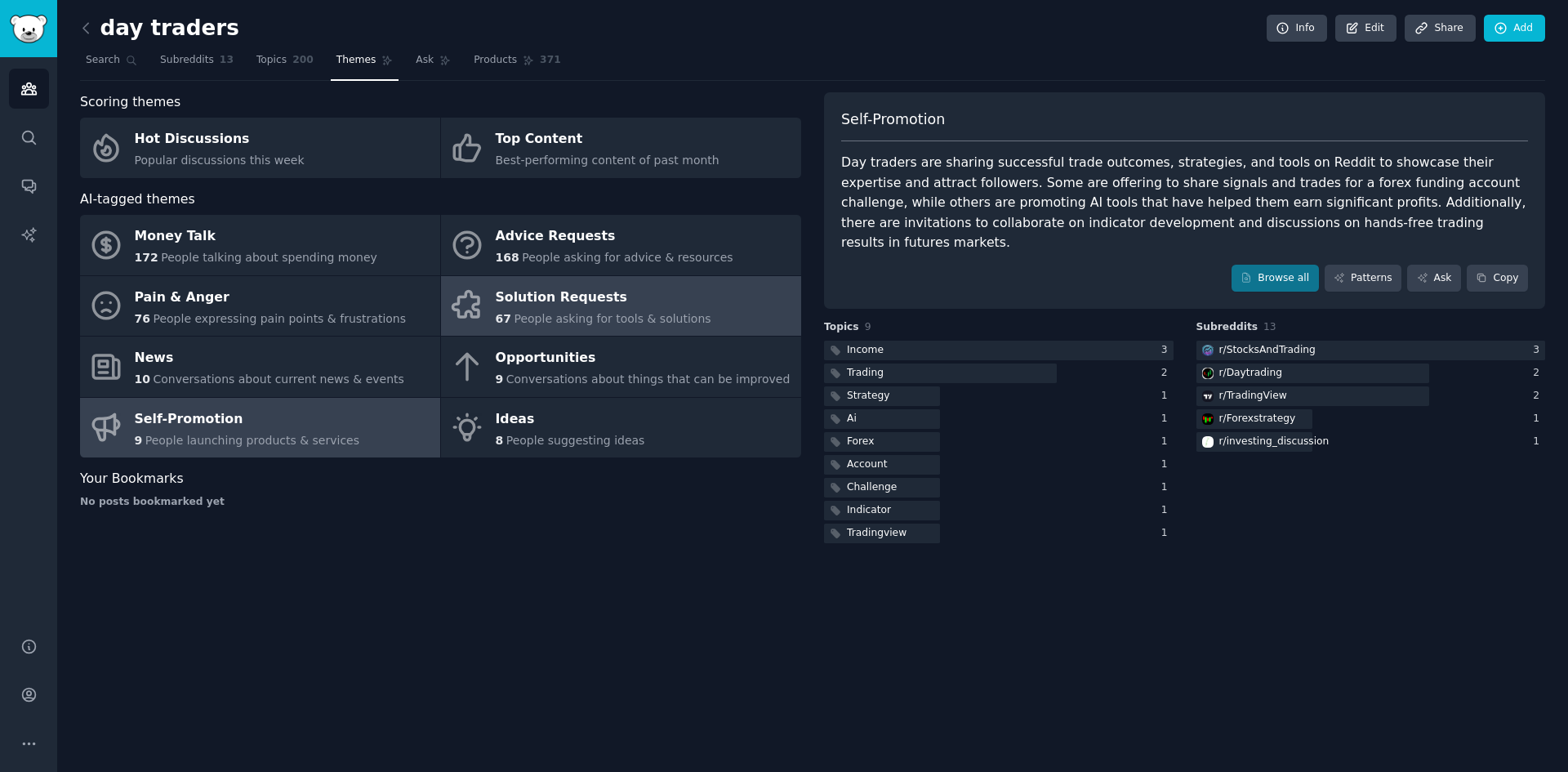
click at [693, 309] on link "Solution Requests 67 People asking for tools & solutions" at bounding box center [621, 306] width 360 height 60
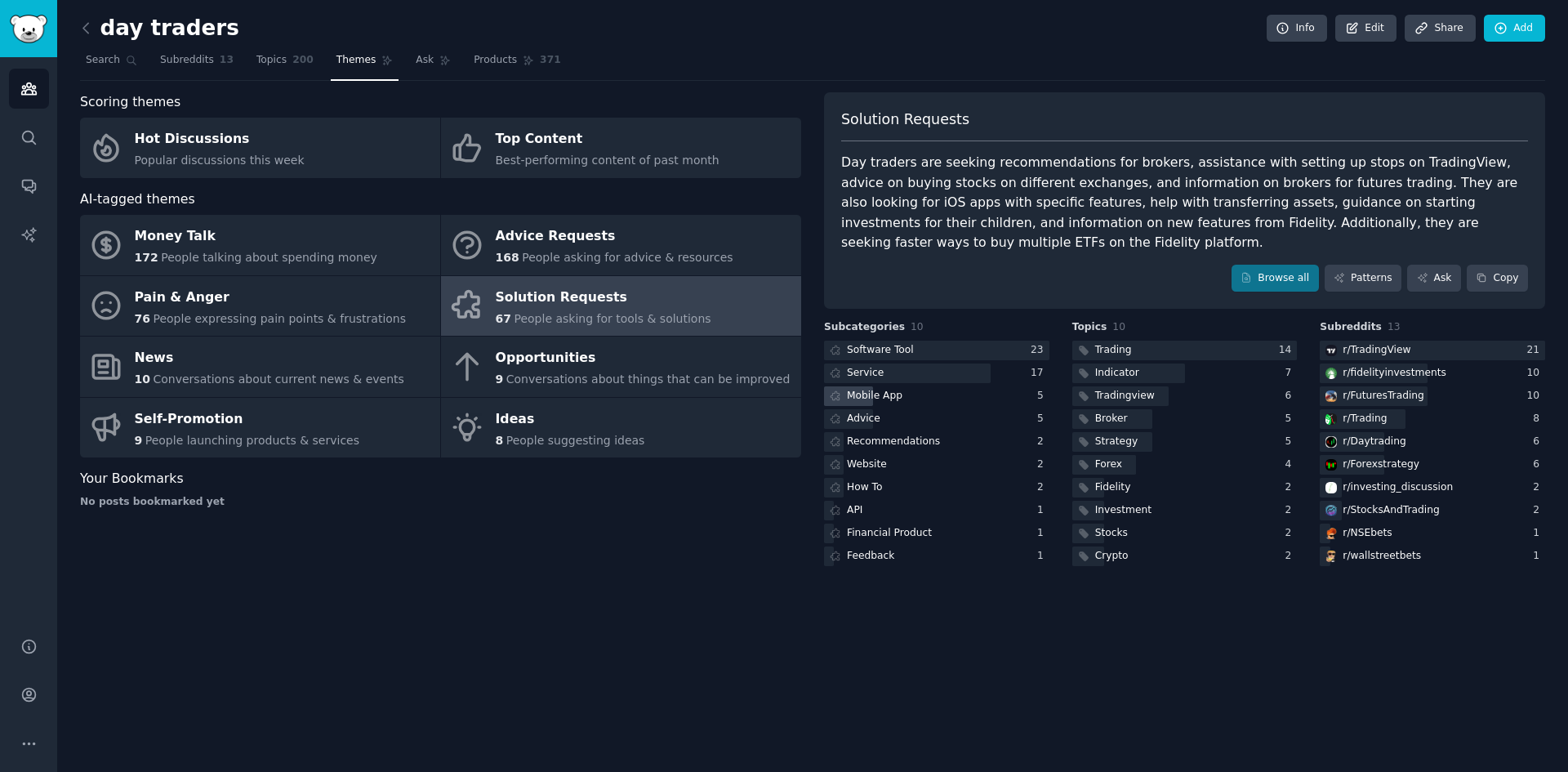
click at [867, 389] on div "Mobile App" at bounding box center [875, 396] width 56 height 14
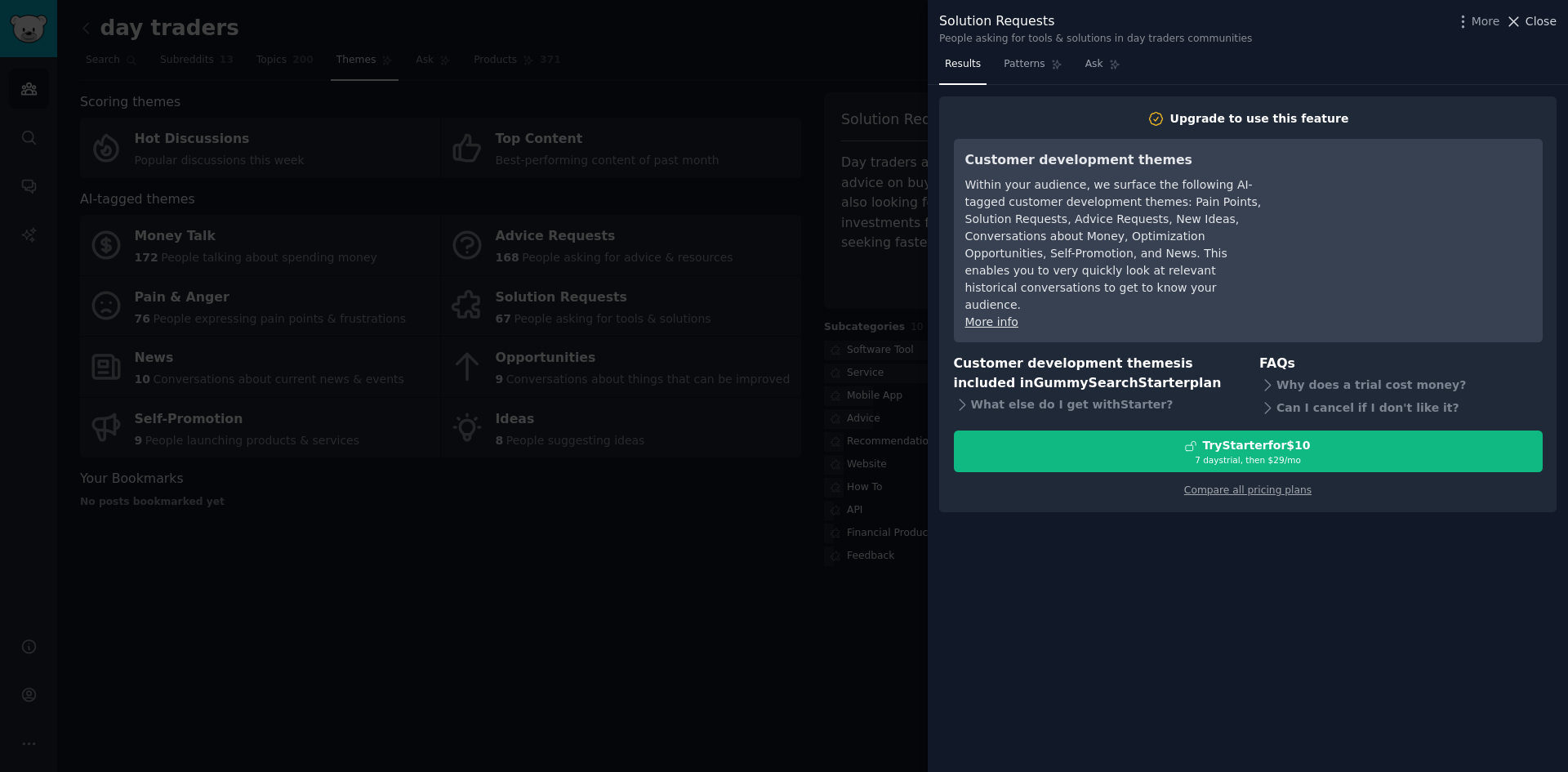
click at [1531, 23] on span "Close" at bounding box center [1541, 22] width 31 height 17
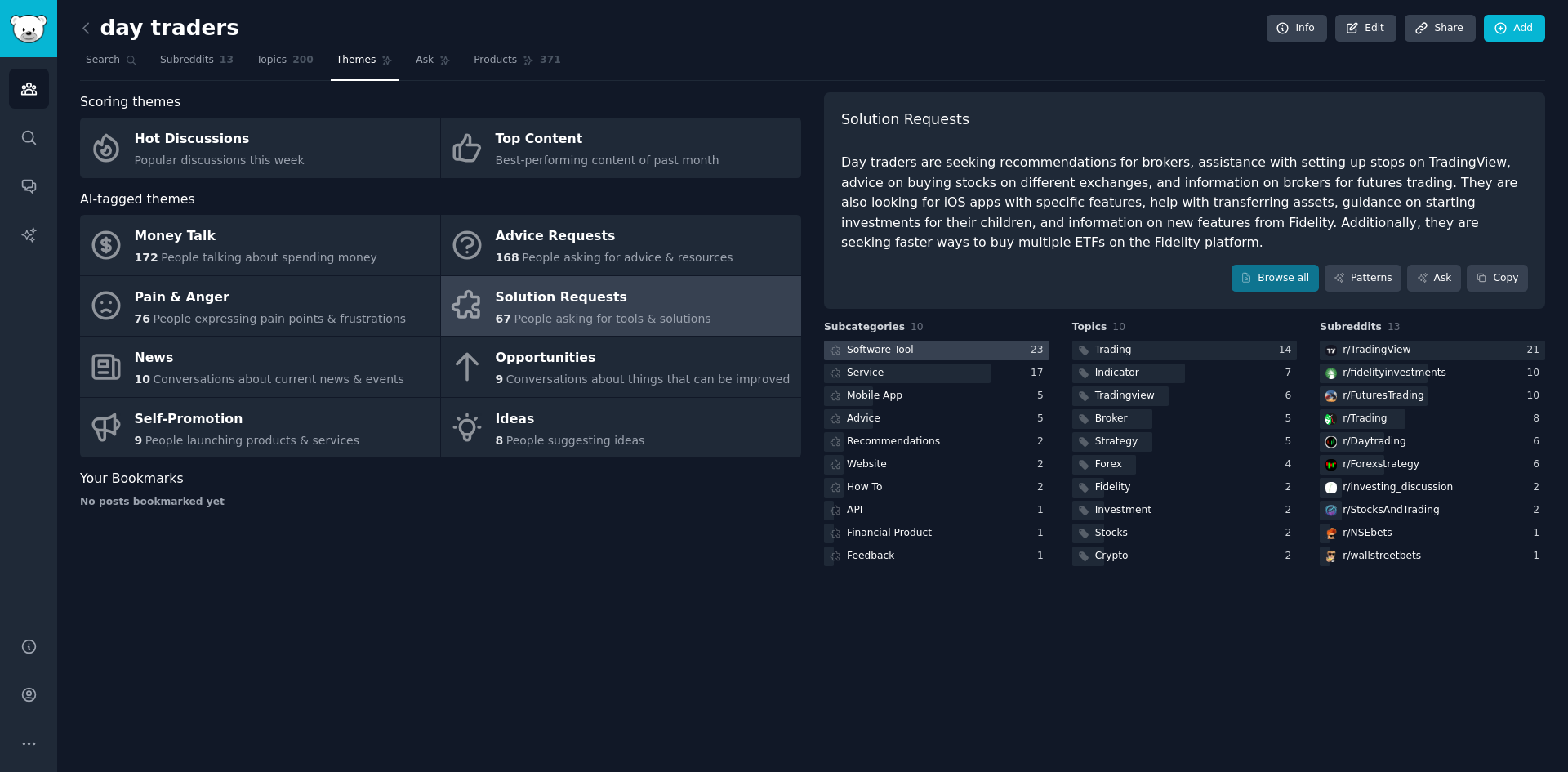
click at [874, 343] on div "Software Tool" at bounding box center [881, 350] width 67 height 14
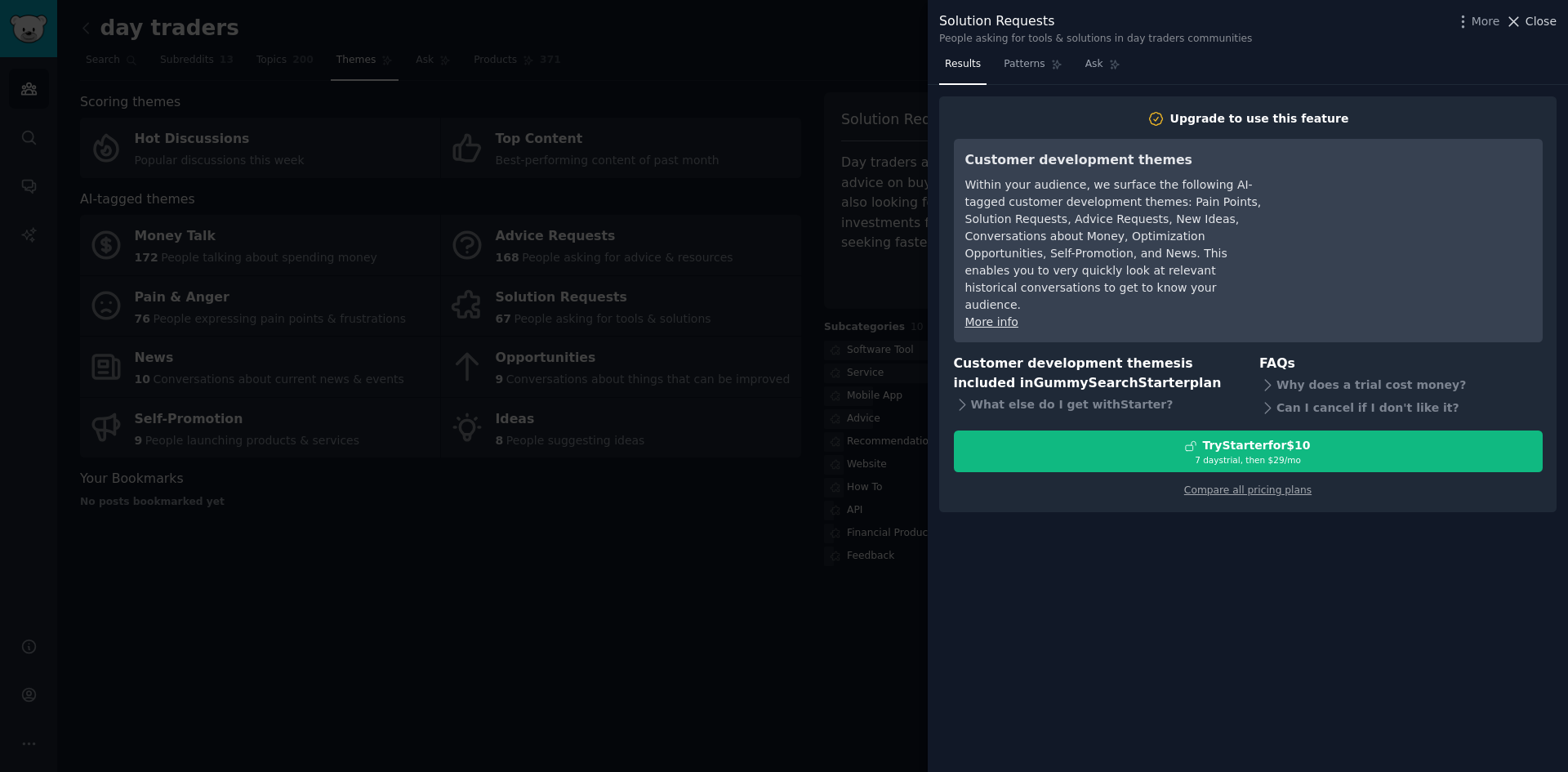
click at [1538, 17] on span "Close" at bounding box center [1541, 22] width 31 height 17
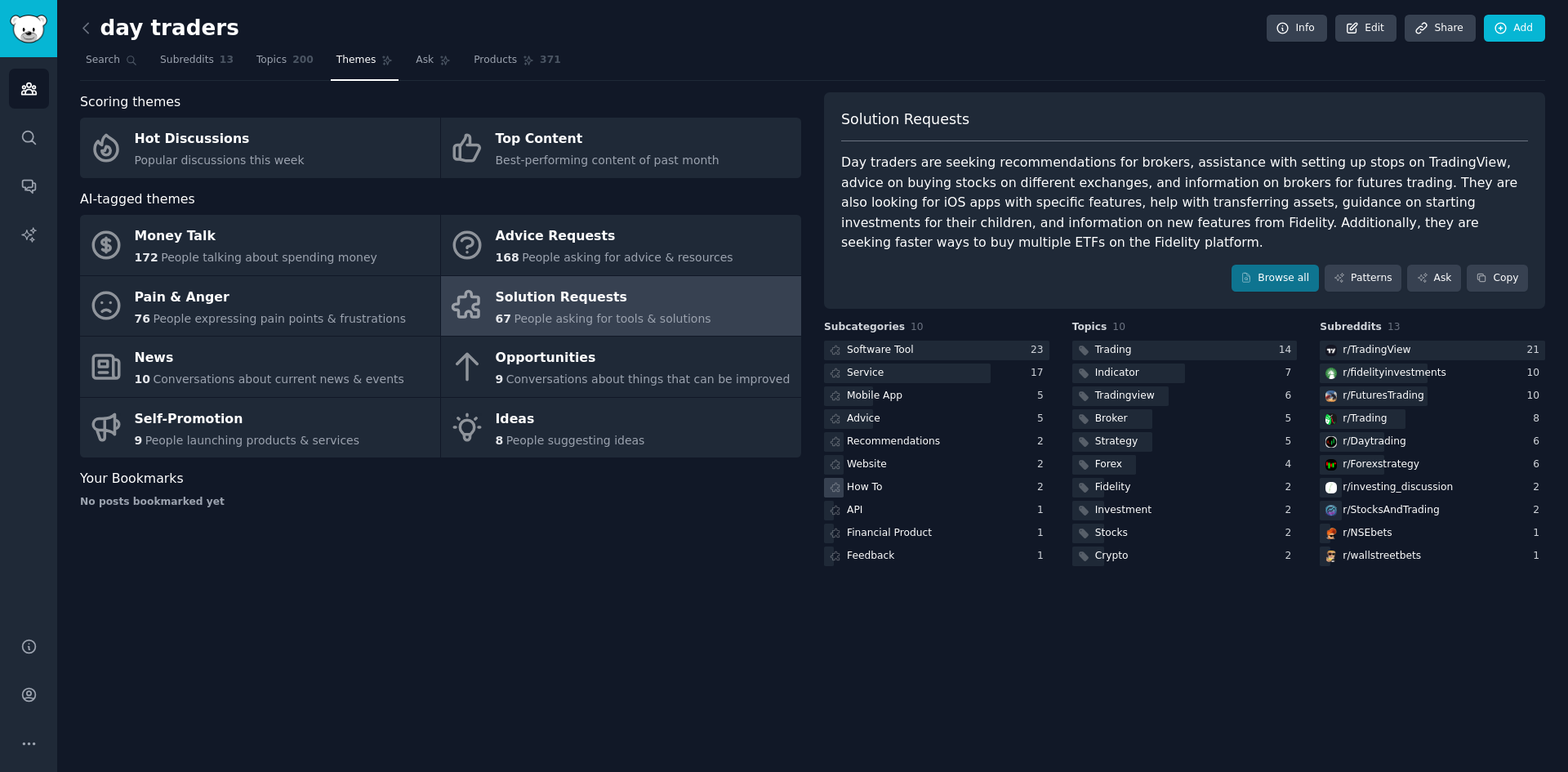
click at [864, 480] on div "How To" at bounding box center [865, 488] width 36 height 14
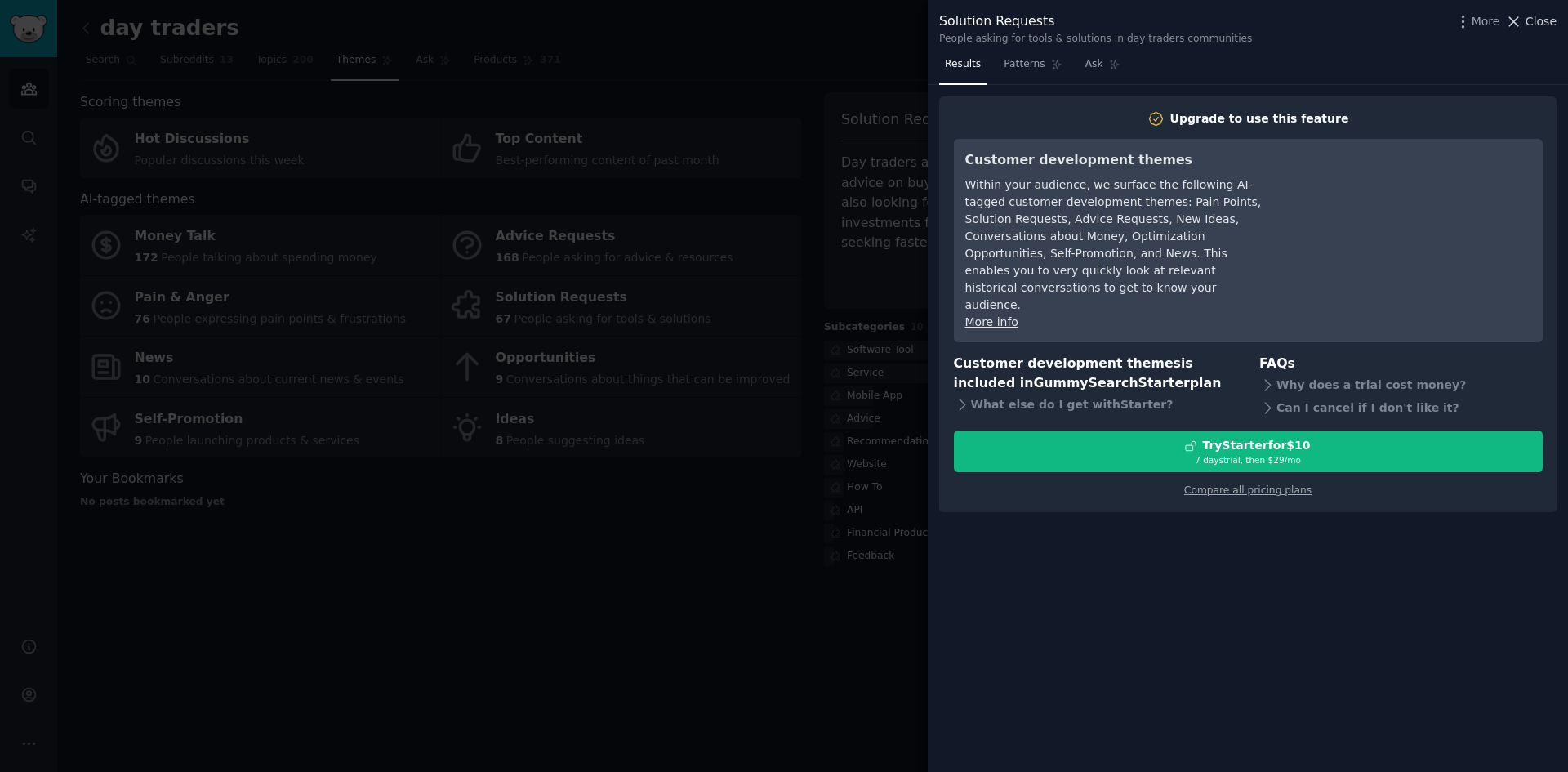
click at [1535, 22] on span "Close" at bounding box center [1541, 22] width 31 height 17
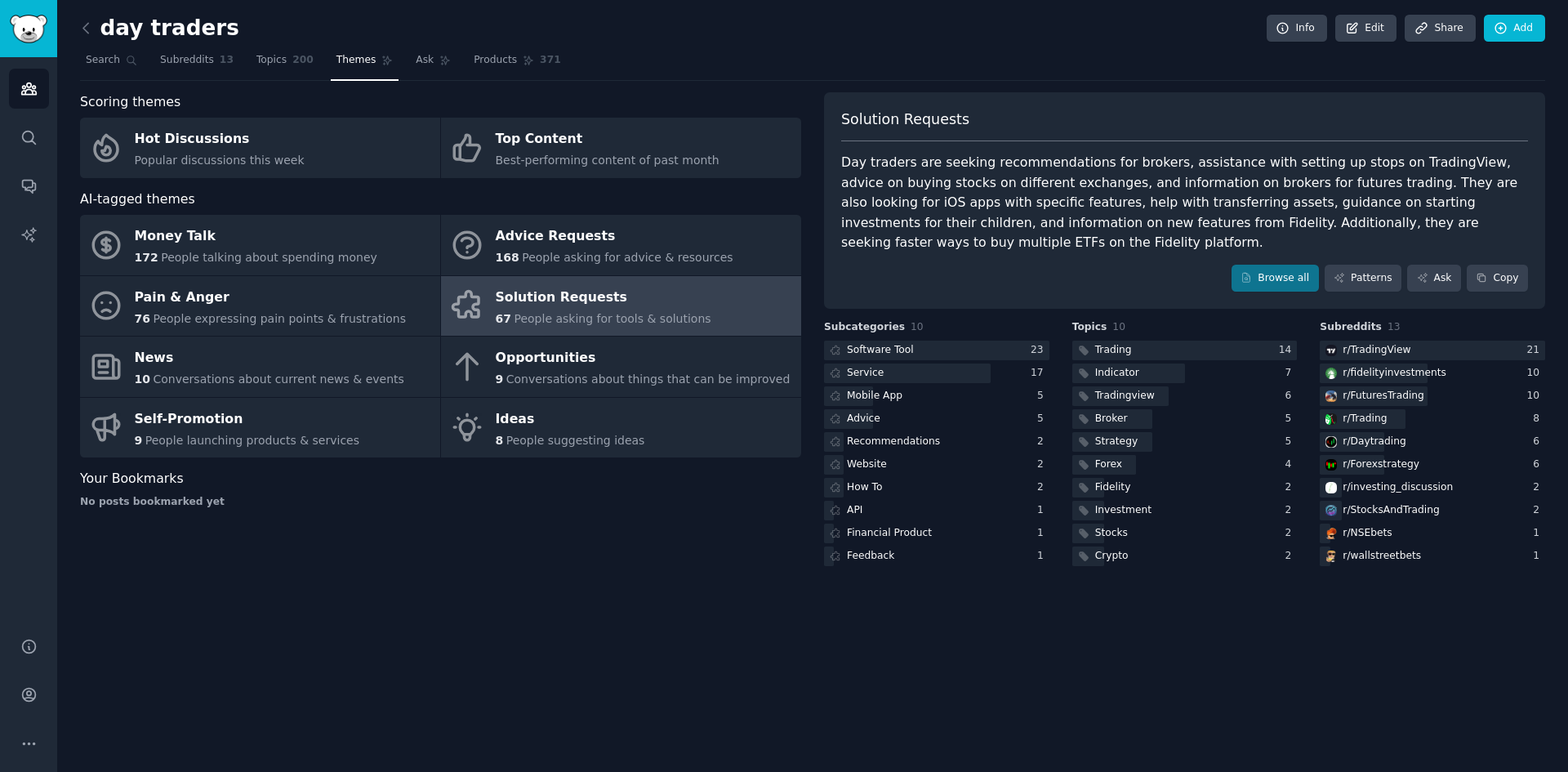
click at [613, 583] on div "day traders Info Edit Share Add Search Subreddits 13 Topics 200 Themes Ask Prod…" at bounding box center [813, 386] width 1511 height 772
